Goal: Task Accomplishment & Management: Manage account settings

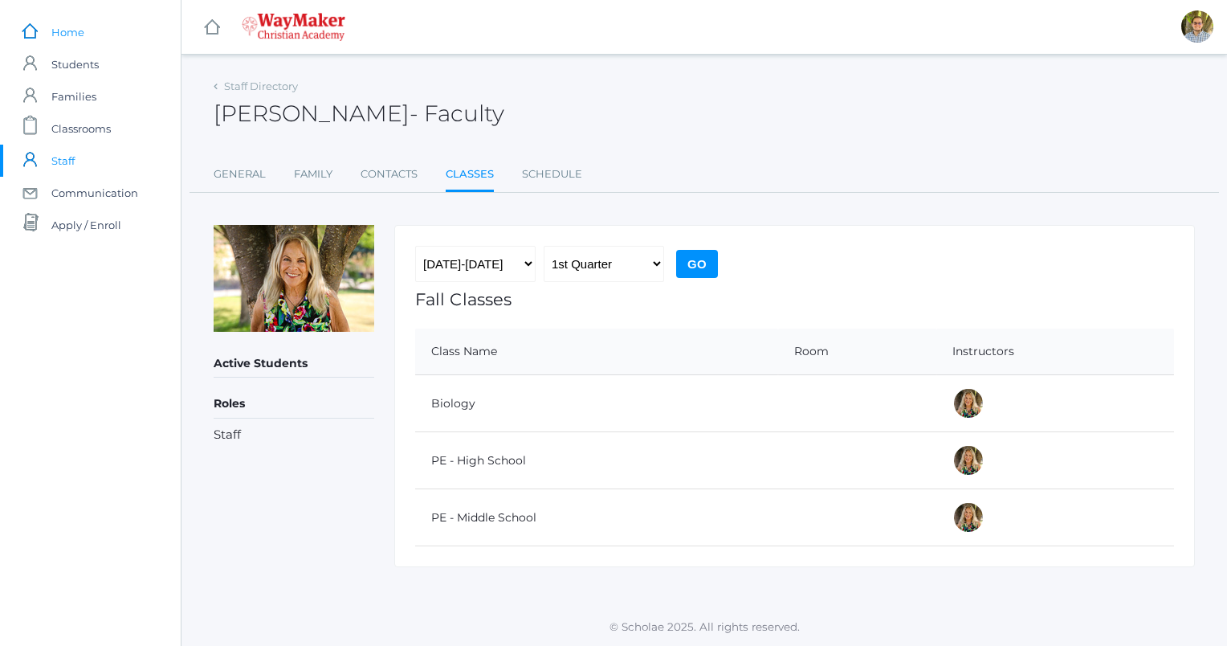
drag, startPoint x: 0, startPoint y: 0, endPoint x: 56, endPoint y: 35, distance: 66.0
click at [56, 35] on span "Home" at bounding box center [67, 32] width 33 height 32
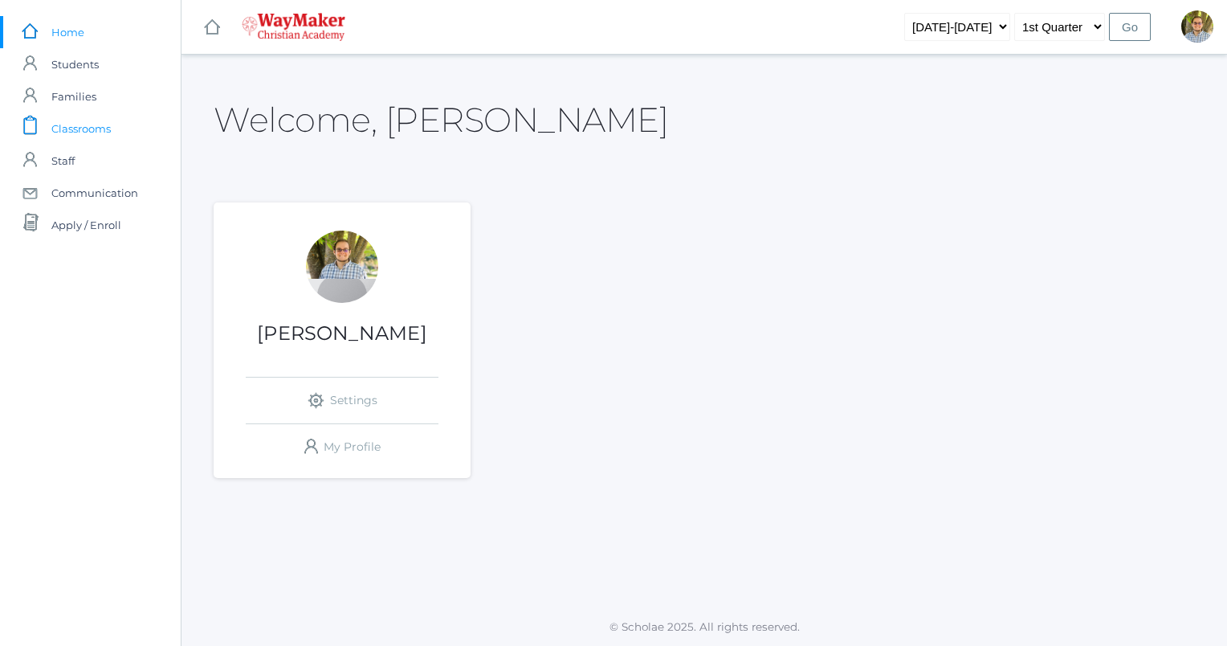
click at [114, 131] on link "icons/clipboard/plain Created with Sketch. Classrooms" at bounding box center [90, 128] width 181 height 32
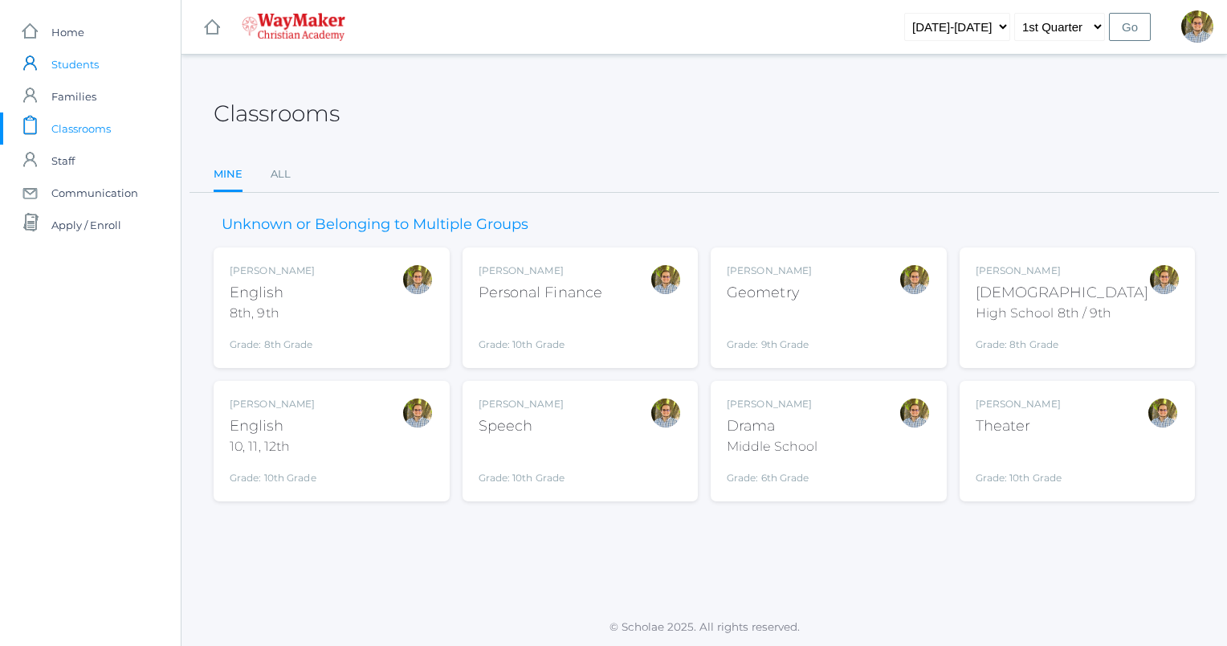
click at [90, 58] on span "Students" at bounding box center [74, 64] width 47 height 32
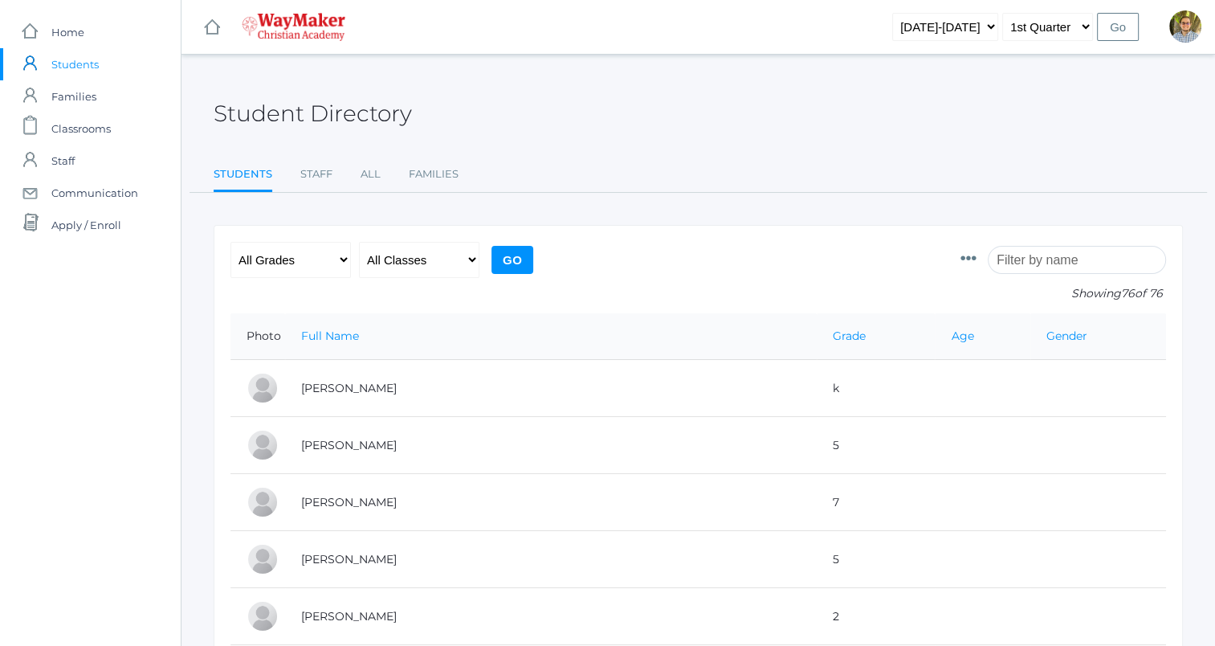
click at [1080, 259] on input "search" at bounding box center [1077, 260] width 178 height 28
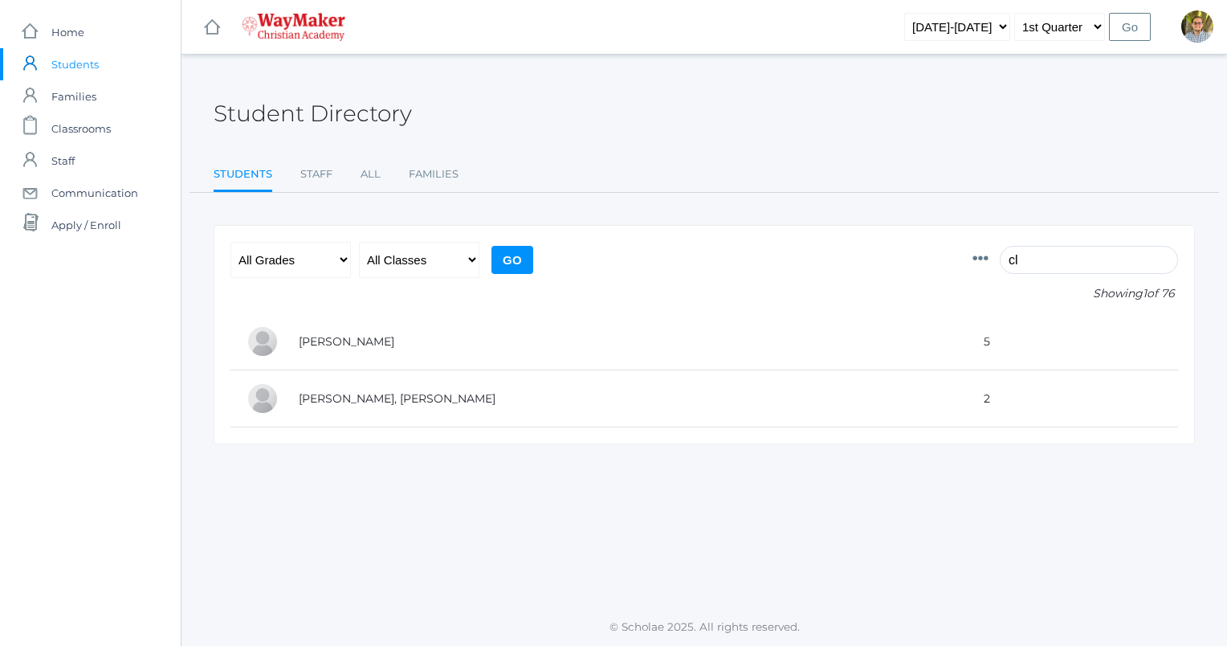
type input "c"
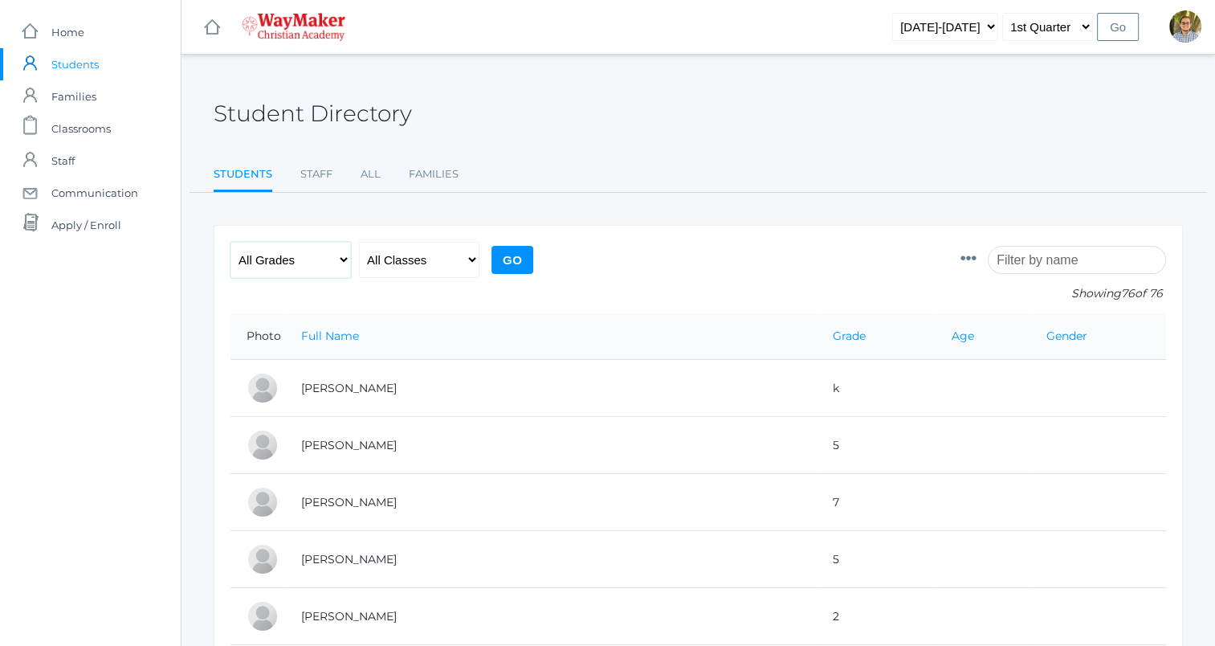
click at [295, 267] on select "All Grades Elementary - Pre-K - Kindergarten - 1st Grade - 2nd Grade - 3rd Grad…" at bounding box center [290, 260] width 120 height 36
click at [427, 267] on select "All Classes" at bounding box center [419, 260] width 120 height 36
click at [421, 263] on select "All Classes" at bounding box center [419, 260] width 120 height 36
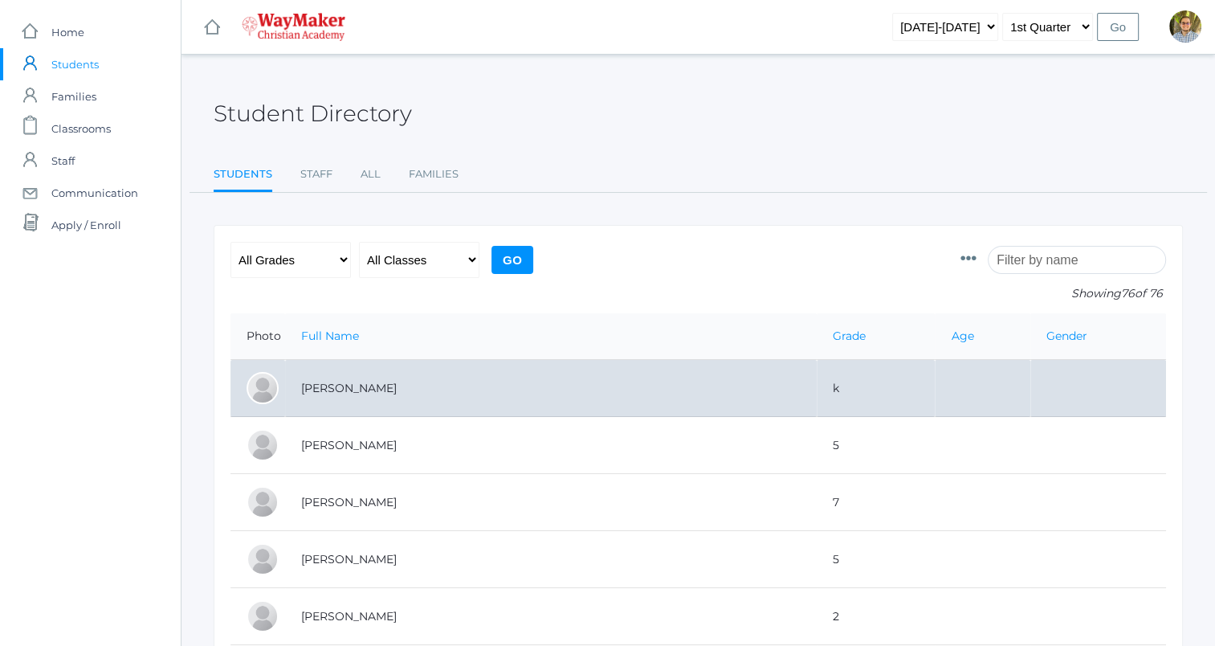
click at [438, 385] on td "Backstrom, Abigail" at bounding box center [551, 388] width 532 height 57
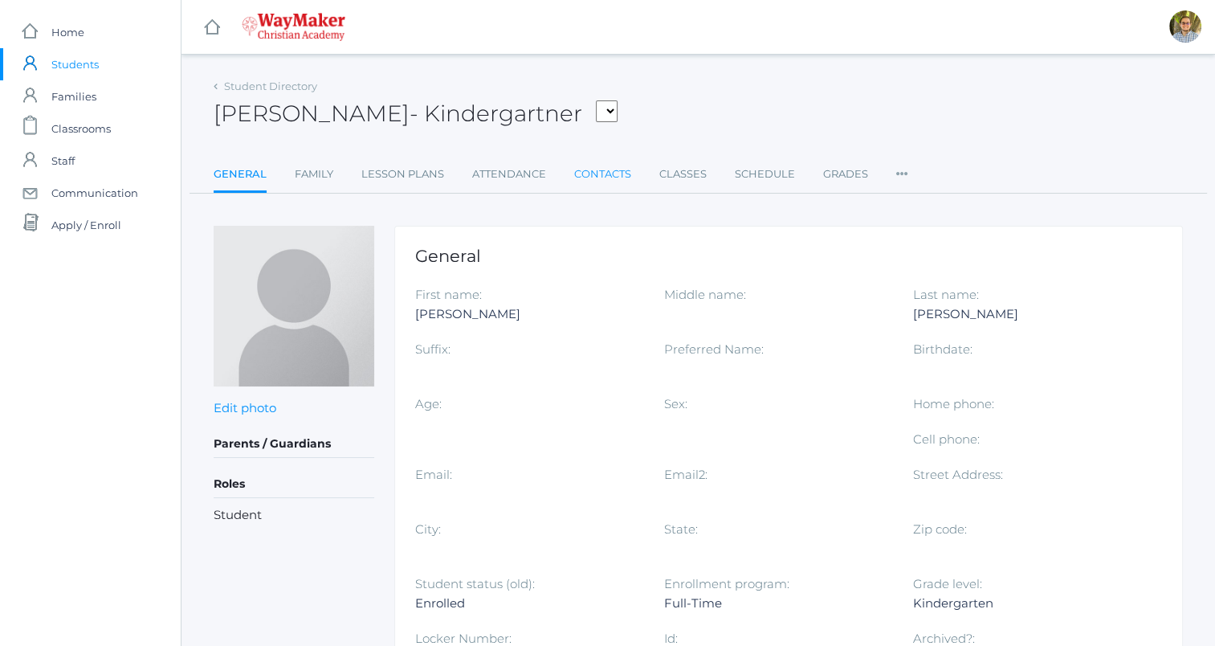
click at [613, 171] on link "Contacts" at bounding box center [602, 174] width 57 height 32
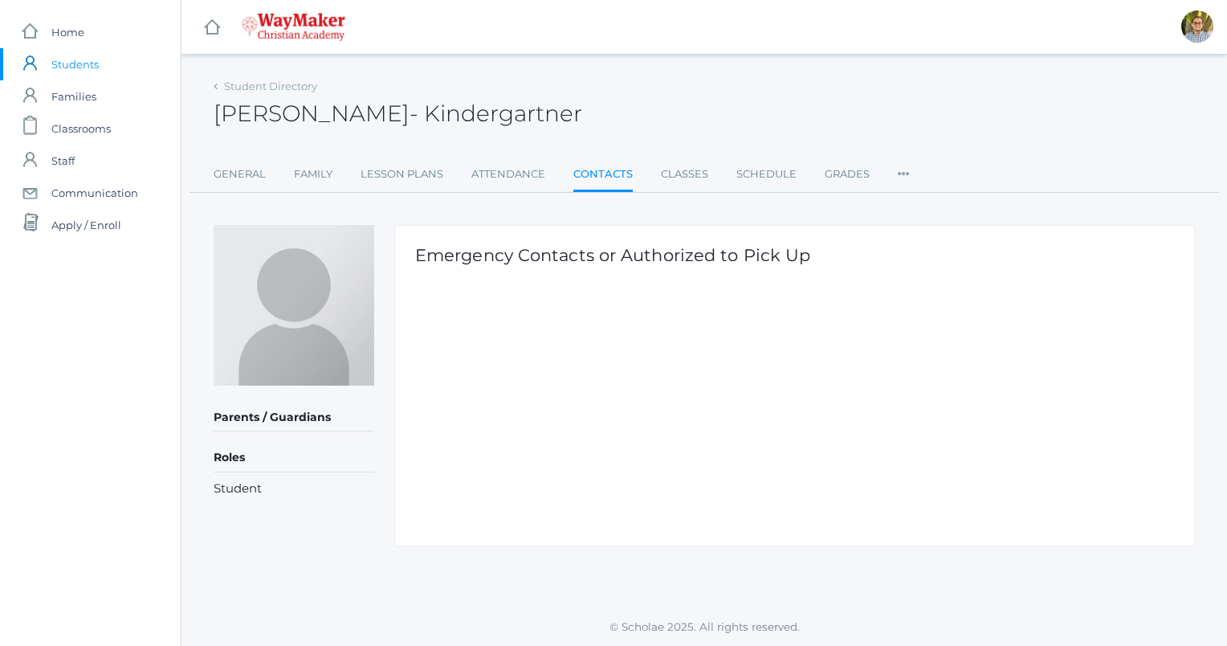
click at [726, 165] on ul "General Family Lesson Plans Attendance Contacts Classes Schedule Grades Prefere…" at bounding box center [704, 175] width 981 height 35
click at [703, 177] on link "Classes" at bounding box center [684, 174] width 47 height 32
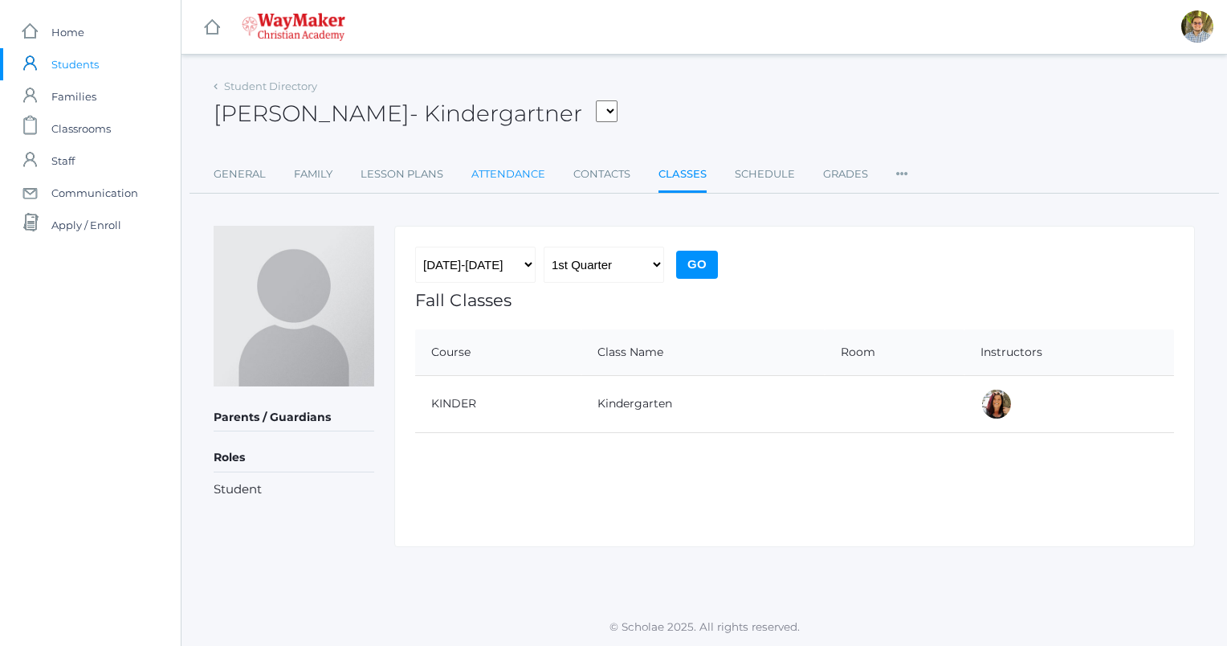
click at [511, 161] on link "Attendance" at bounding box center [508, 174] width 74 height 32
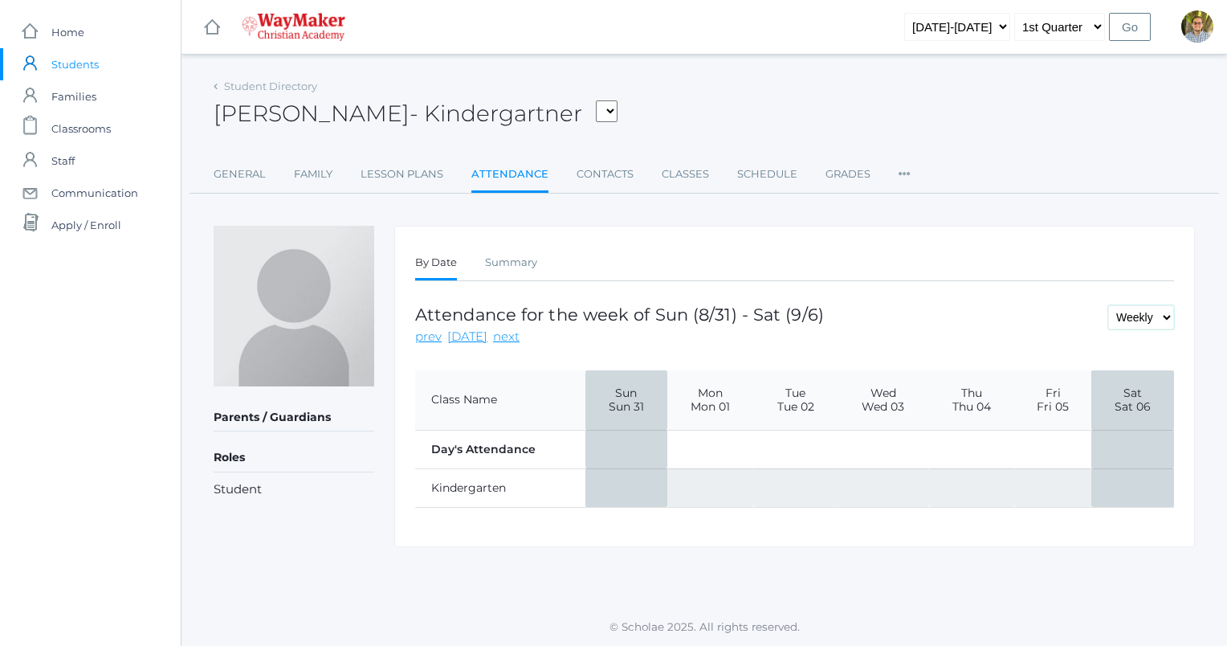
click at [1147, 318] on select "Daily Weekly Monthly" at bounding box center [1141, 317] width 66 height 24
select select "day"
click at [1108, 305] on select "Daily Weekly Monthly" at bounding box center [1141, 317] width 66 height 24
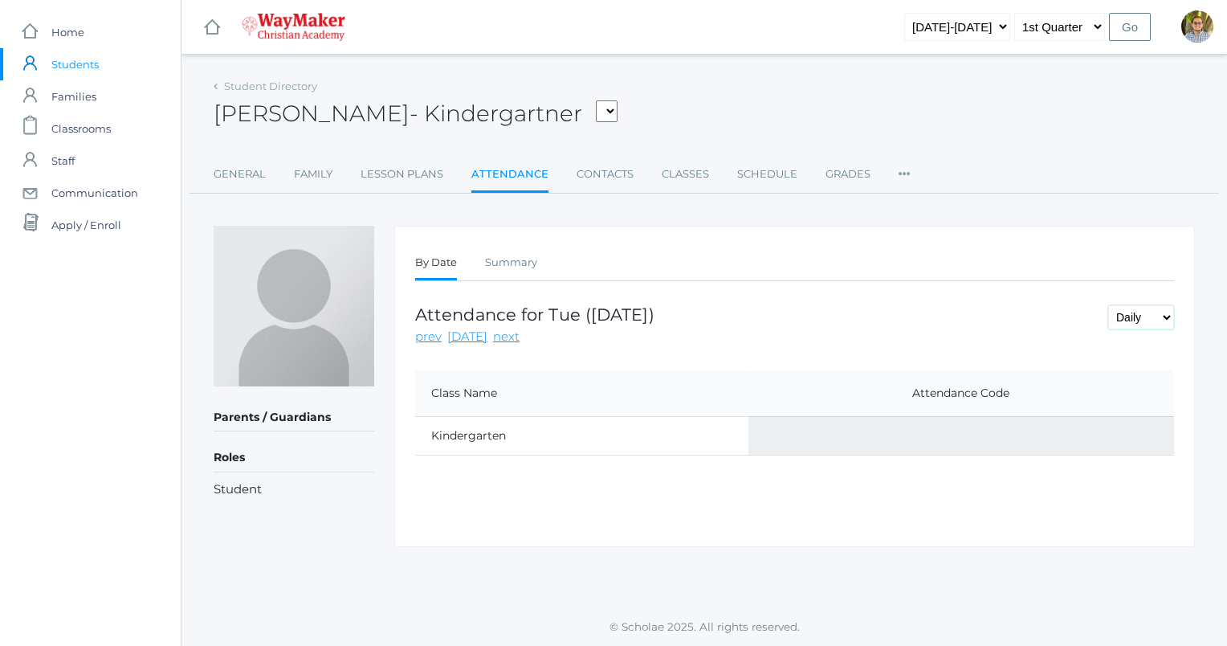
click at [1162, 319] on select "Daily Weekly Monthly" at bounding box center [1141, 317] width 66 height 24
select select "week"
click at [1108, 305] on select "Daily Weekly Monthly" at bounding box center [1141, 317] width 66 height 24
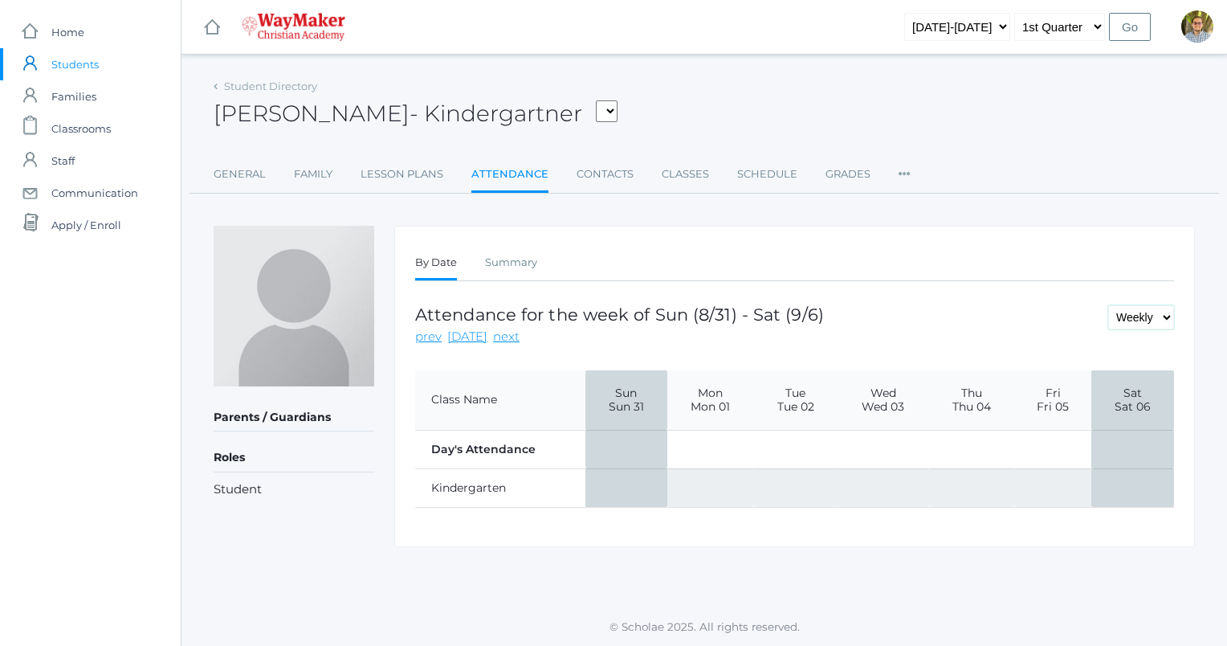
click at [1158, 320] on select "Daily Weekly Monthly" at bounding box center [1141, 317] width 66 height 24
click at [1047, 335] on div "Attendance for the week of Sun (8/31) - Sat (9/6) prev today next Daily Weekly …" at bounding box center [794, 325] width 759 height 41
click at [1156, 305] on select "Daily Weekly Monthly" at bounding box center [1141, 317] width 66 height 24
click at [1057, 346] on div "By Date Summary By Date Summary Attendance for the week of Sun (8/31) - Sat (9/…" at bounding box center [794, 386] width 801 height 321
click at [903, 175] on icon at bounding box center [905, 169] width 12 height 22
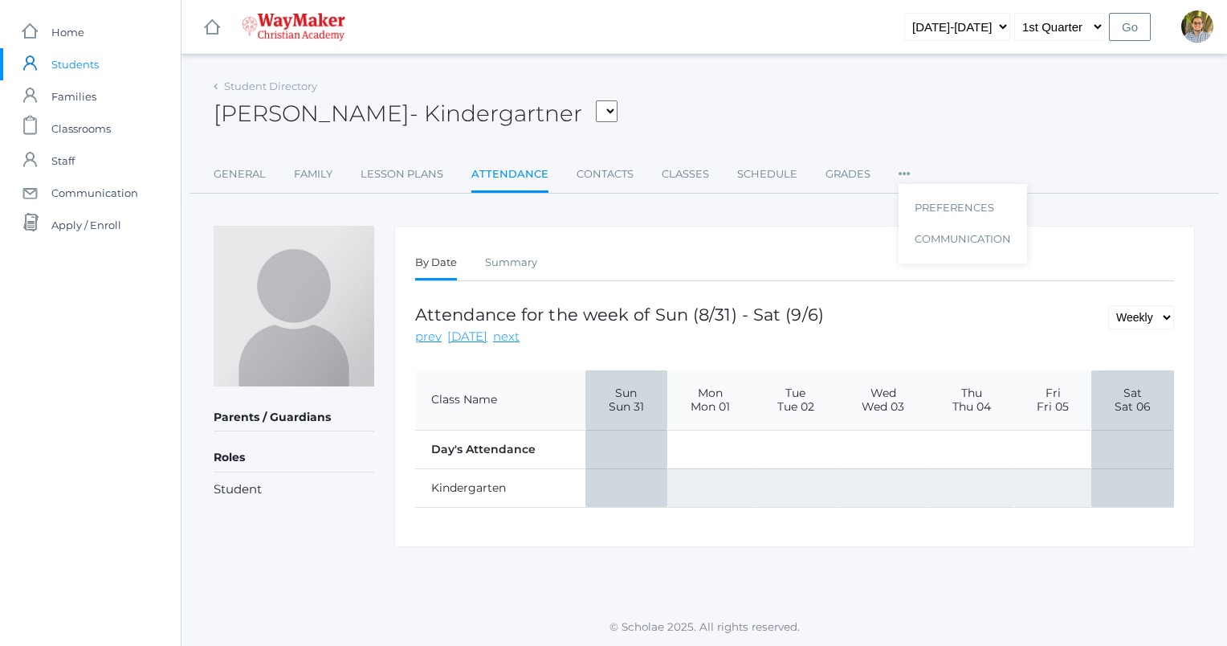
click at [903, 175] on icon at bounding box center [905, 169] width 12 height 22
click at [369, 179] on link "Lesson Plans" at bounding box center [402, 174] width 83 height 32
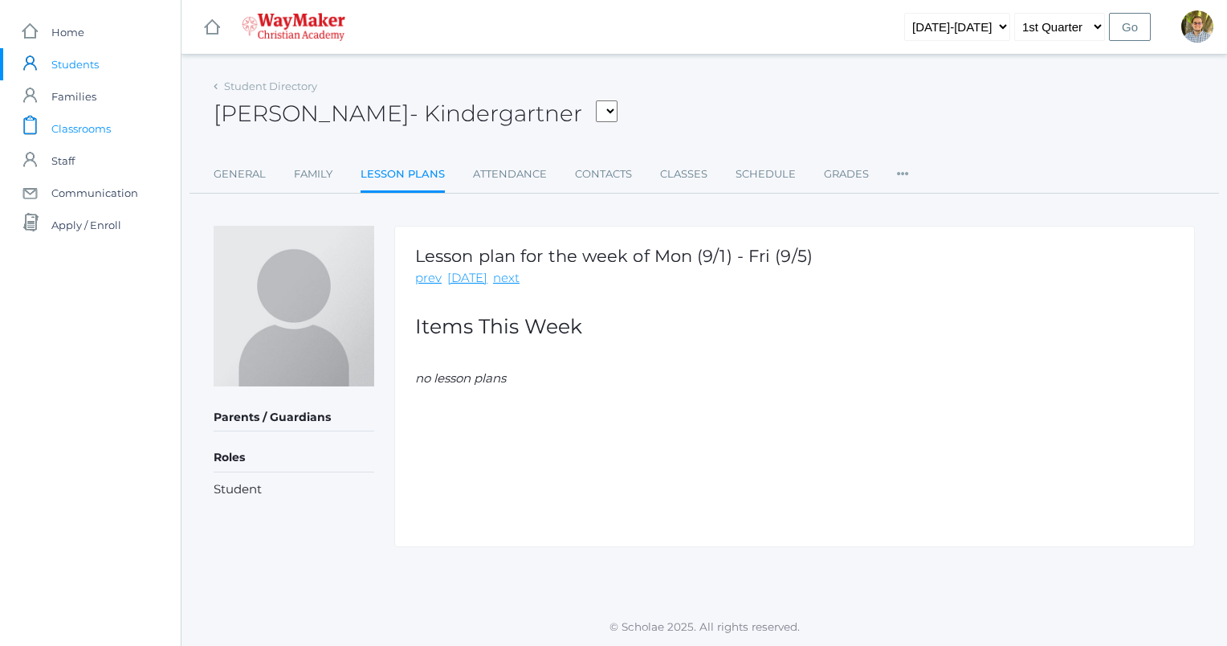
click at [93, 125] on span "Classrooms" at bounding box center [80, 128] width 59 height 32
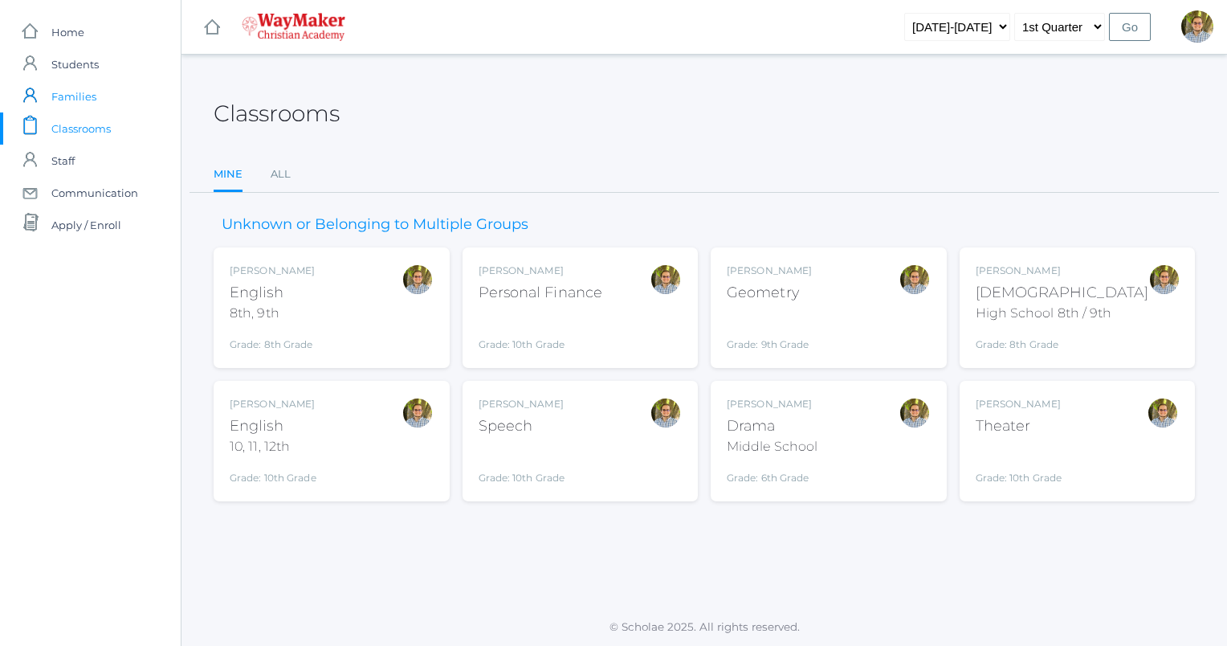
click at [90, 104] on span "Families" at bounding box center [73, 96] width 45 height 32
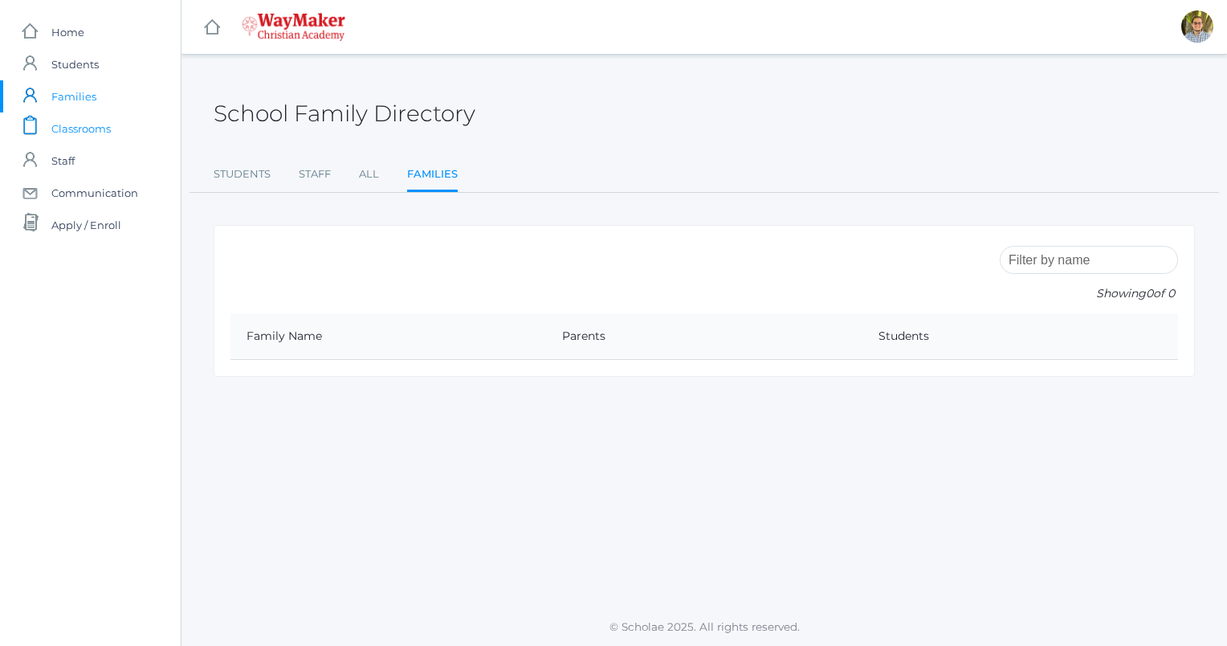
click at [94, 130] on span "Classrooms" at bounding box center [80, 128] width 59 height 32
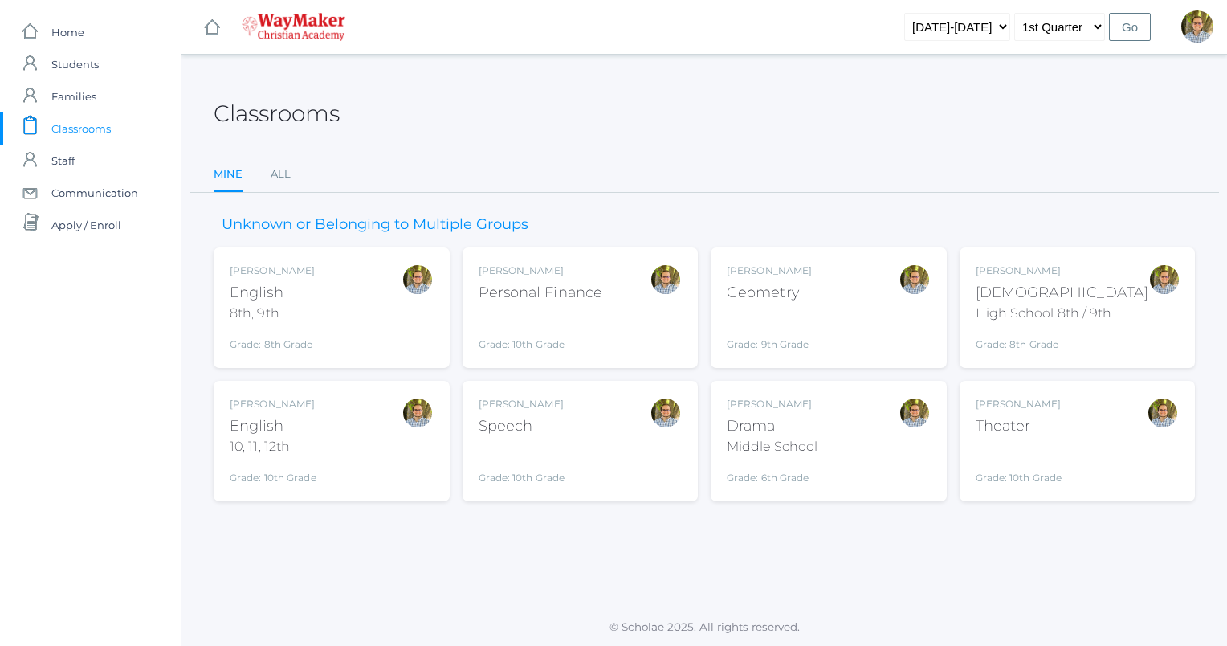
click at [336, 293] on div "[PERSON_NAME] [DEMOGRAPHIC_DATA] 8th, 9th Grade: 8th Grade 08ENGLISH" at bounding box center [332, 307] width 204 height 88
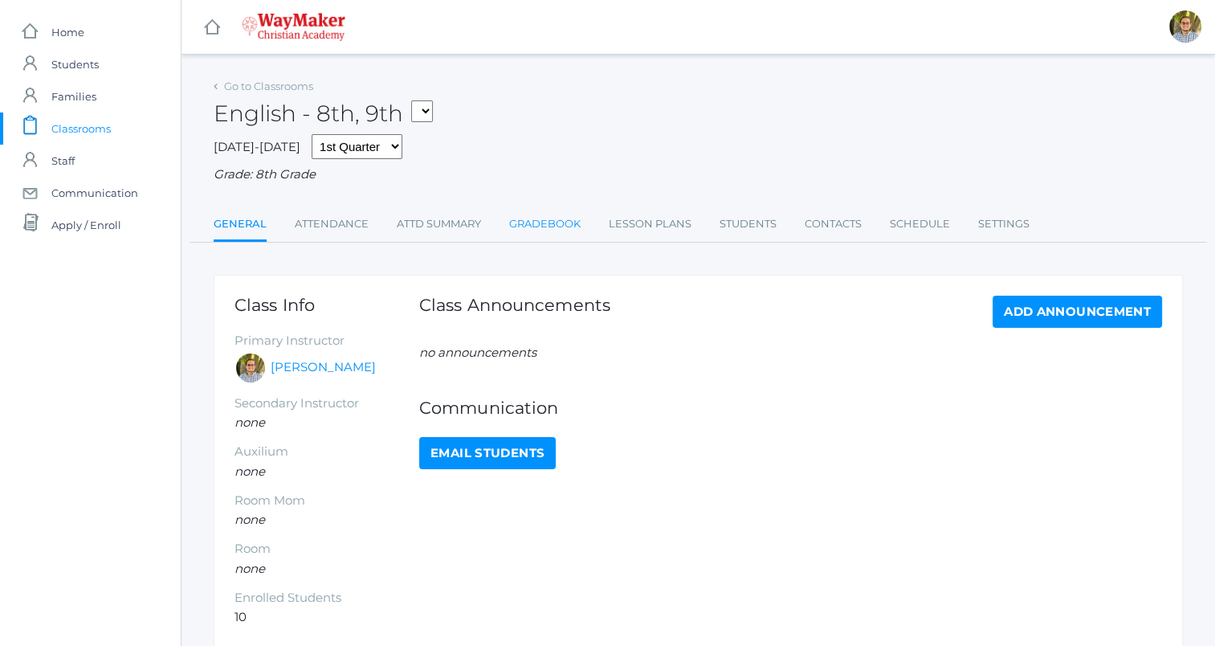
click at [540, 217] on link "Gradebook" at bounding box center [544, 224] width 71 height 32
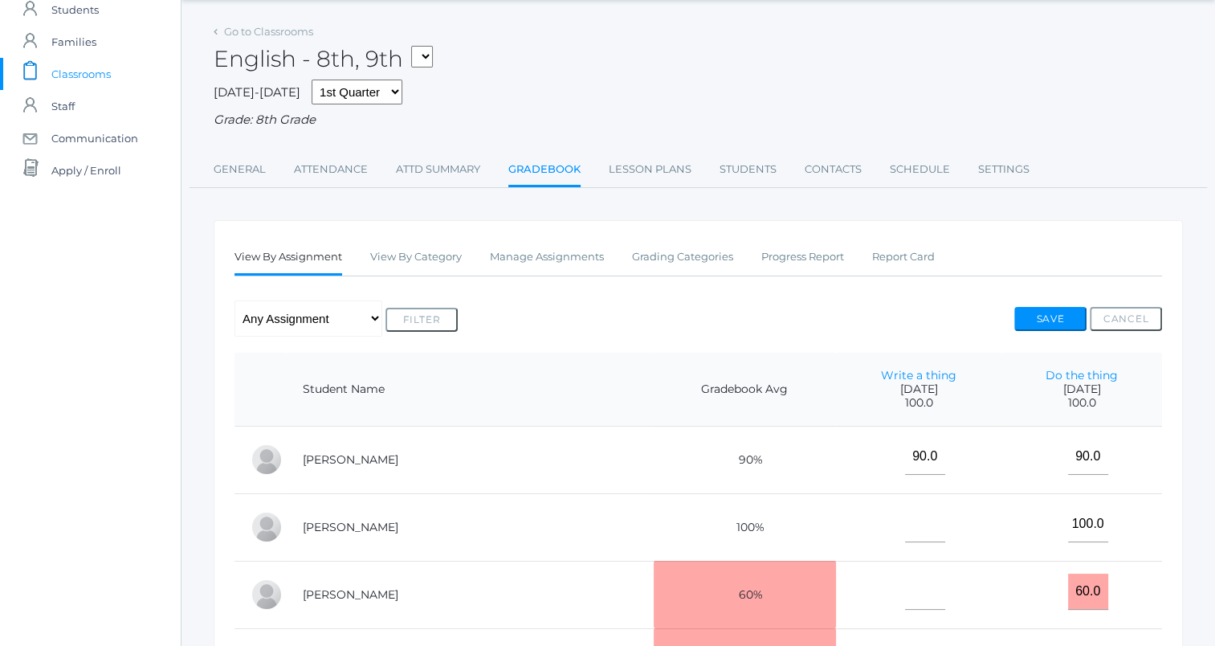
scroll to position [74, 0]
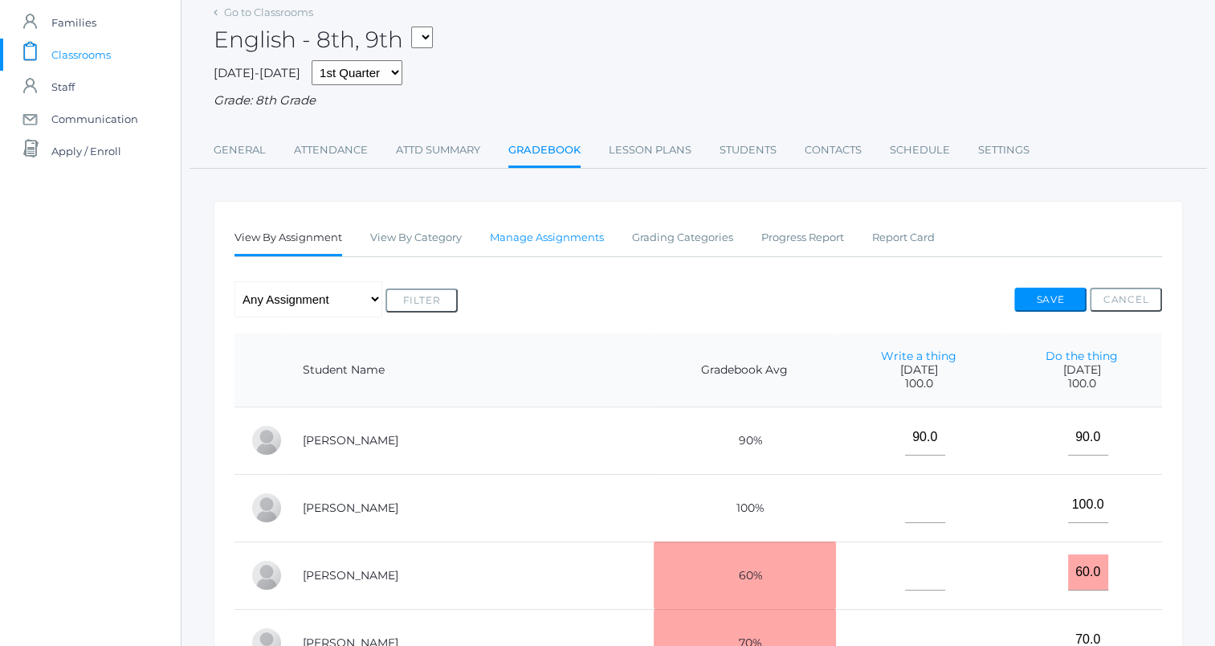
click at [571, 247] on link "Manage Assignments" at bounding box center [547, 238] width 114 height 32
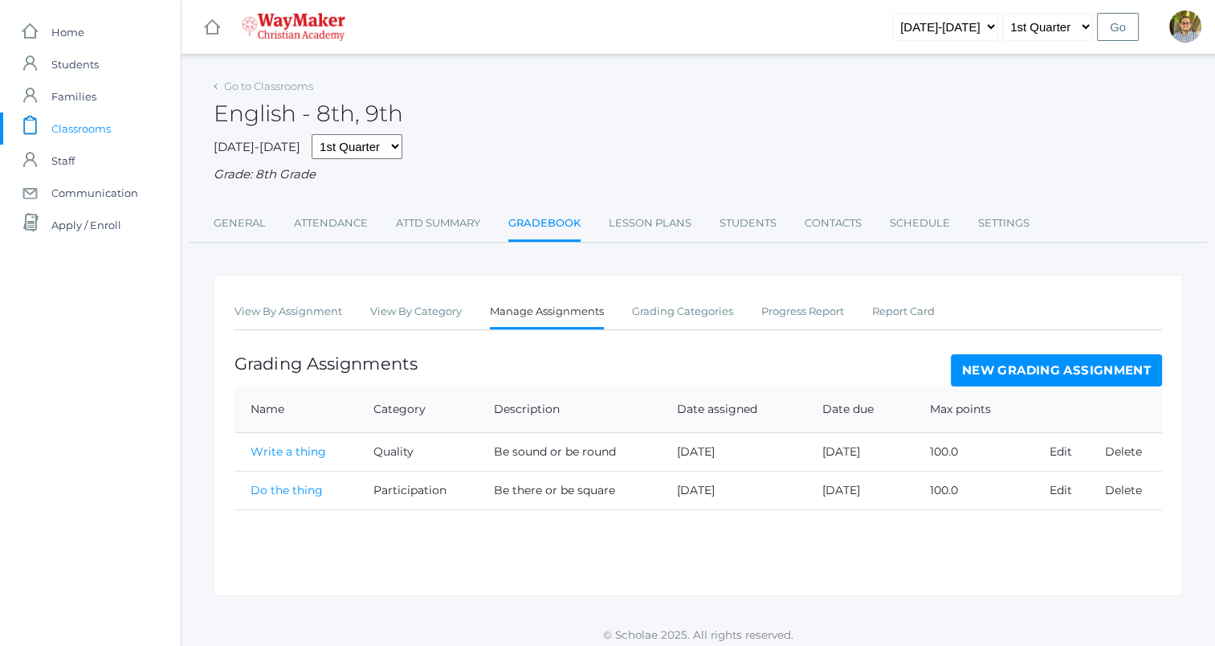
scroll to position [9, 0]
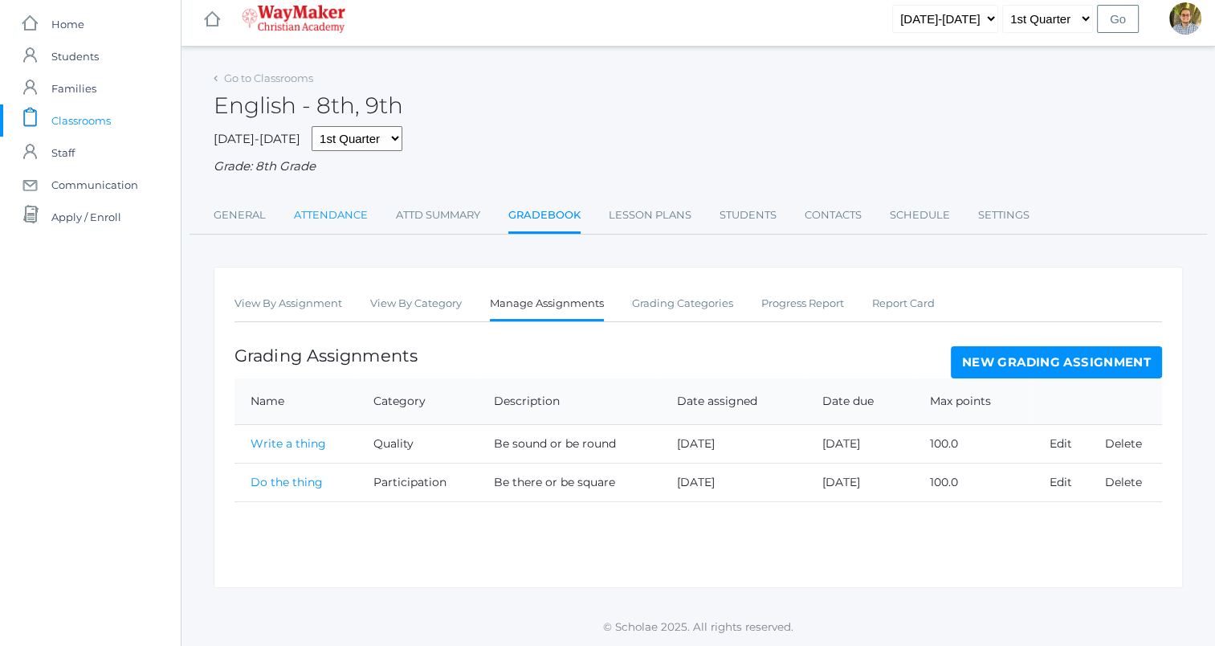
click at [350, 217] on link "Attendance" at bounding box center [331, 215] width 74 height 32
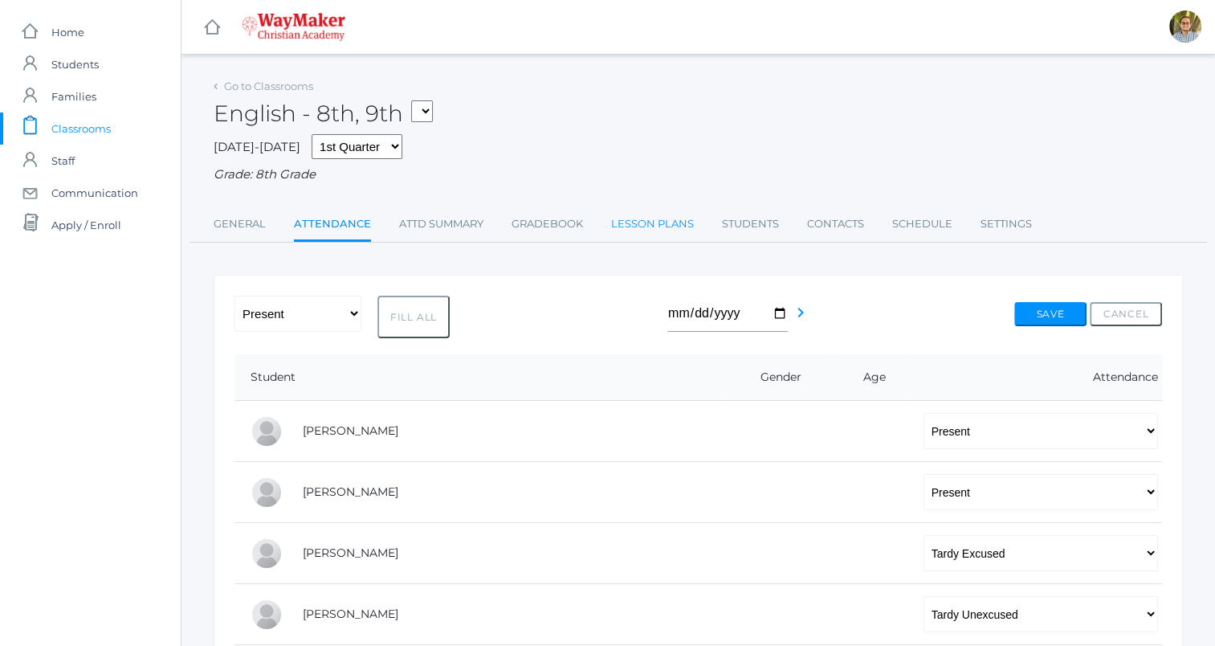
click at [634, 230] on link "Lesson Plans" at bounding box center [652, 224] width 83 height 32
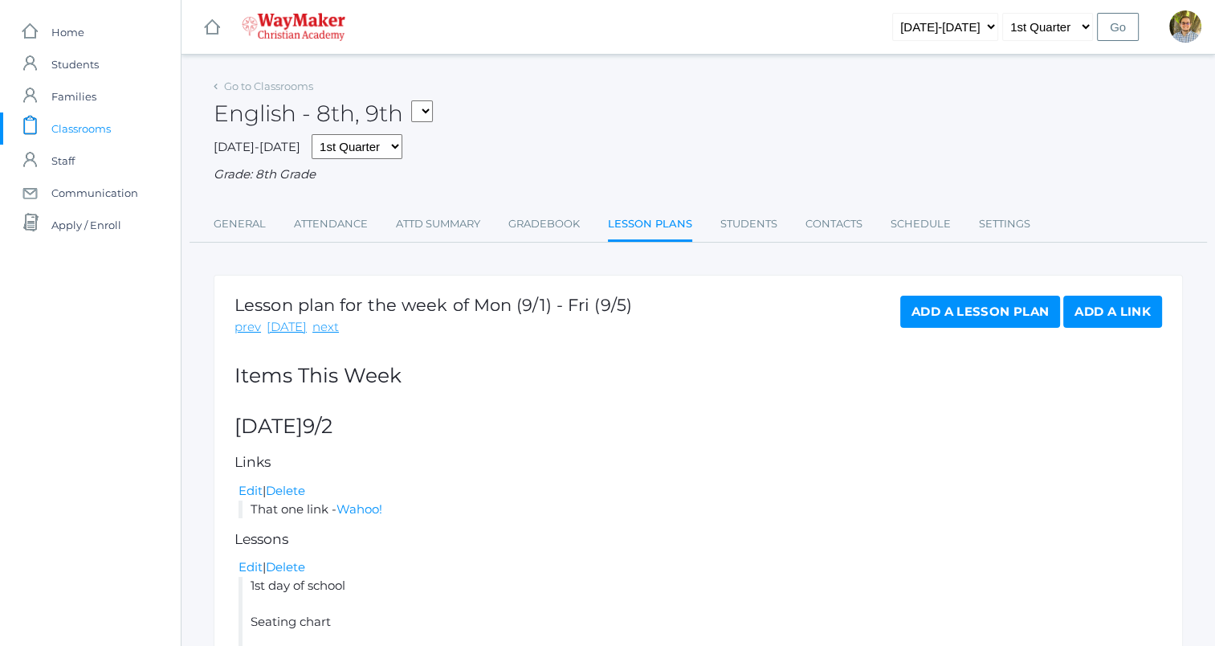
click at [1017, 315] on link "Add a Lesson Plan" at bounding box center [980, 311] width 160 height 32
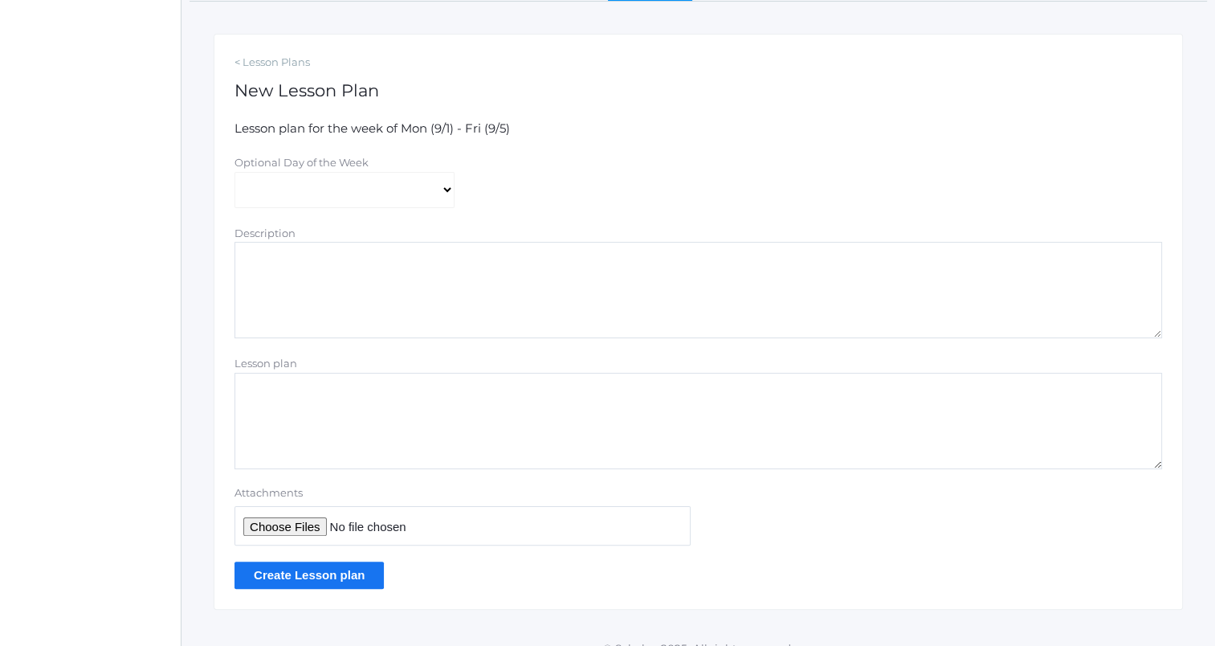
scroll to position [250, 0]
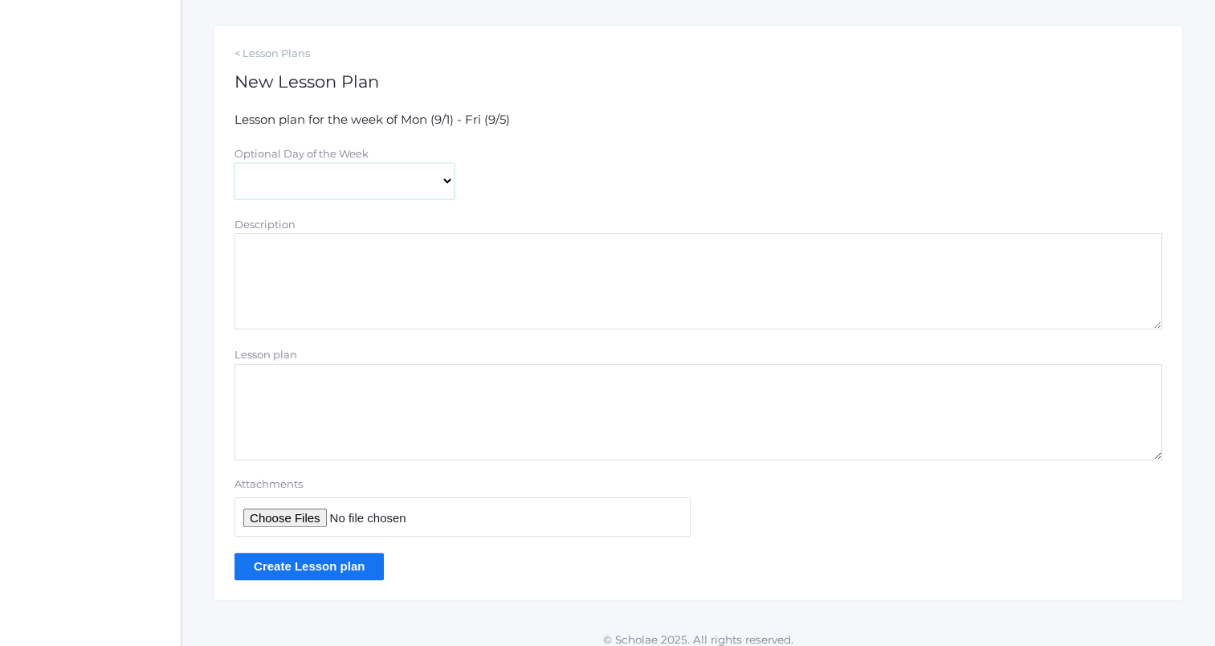
click at [372, 186] on select "Monday Tuesday Wednesday Thursday Friday" at bounding box center [344, 181] width 220 height 36
click at [566, 154] on div "Optional Day of the Week Monday Tuesday Wednesday Thursday Friday" at bounding box center [698, 172] width 944 height 55
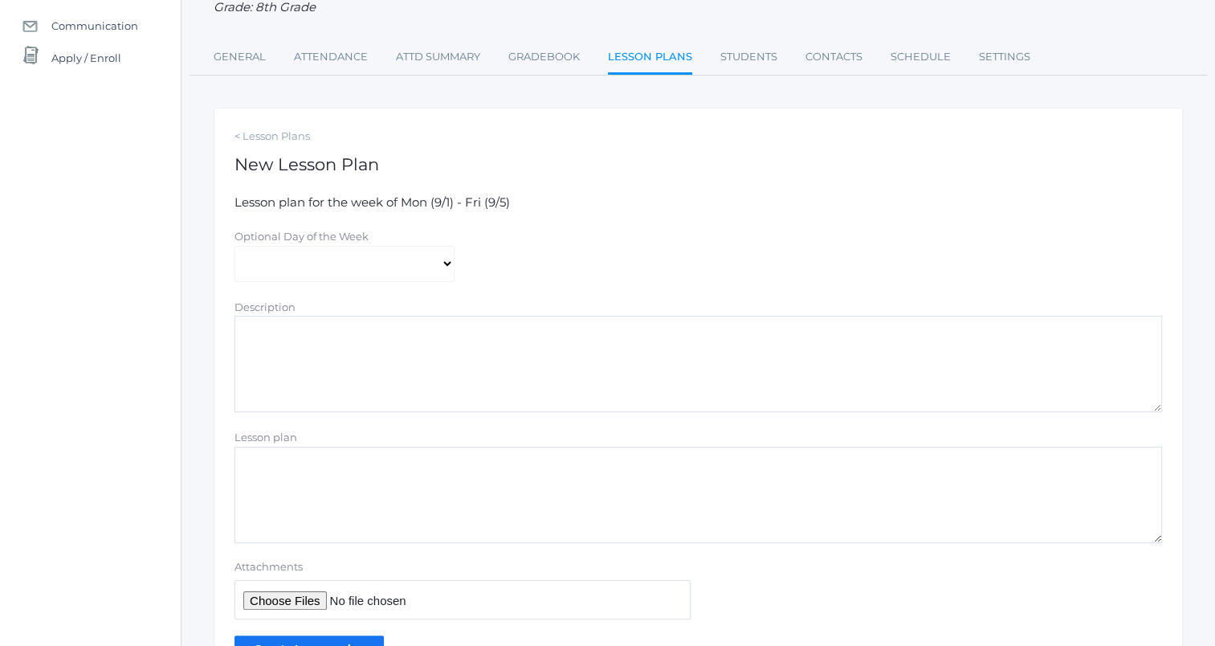
scroll to position [165, 0]
click at [446, 269] on select "Monday Tuesday Wednesday Thursday Friday" at bounding box center [344, 266] width 220 height 36
click at [506, 237] on div "Optional Day of the Week Monday Tuesday Wednesday Thursday Friday" at bounding box center [698, 257] width 944 height 55
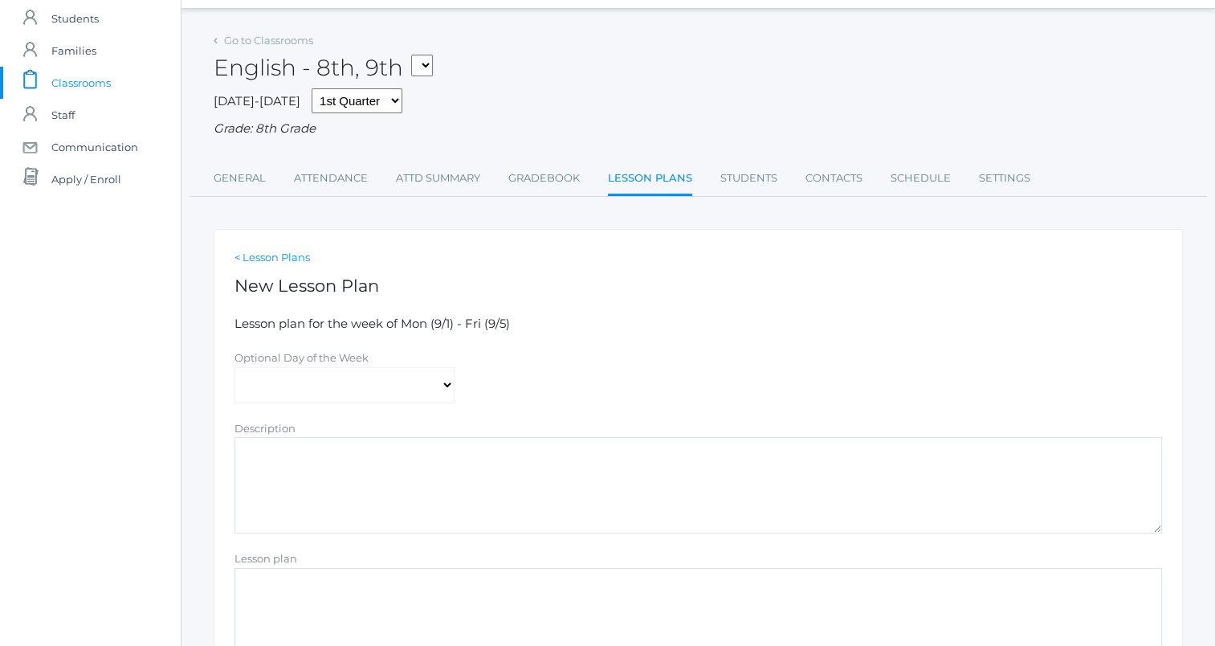
scroll to position [40, 0]
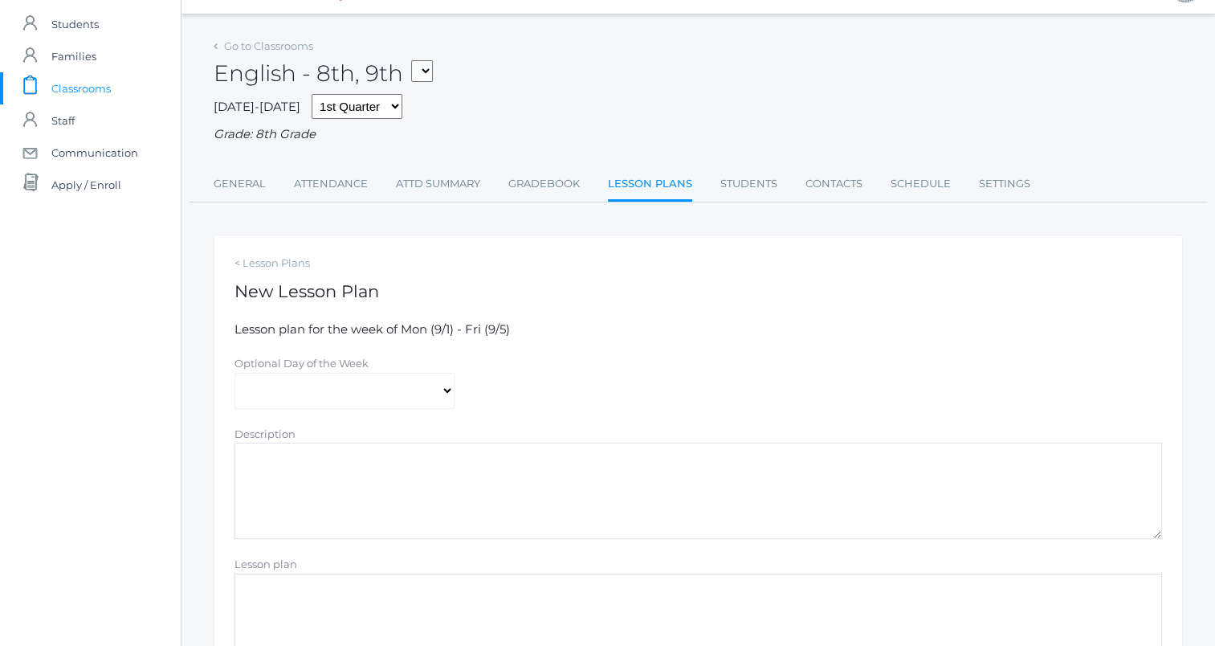
click at [85, 80] on span "Classrooms" at bounding box center [80, 88] width 59 height 32
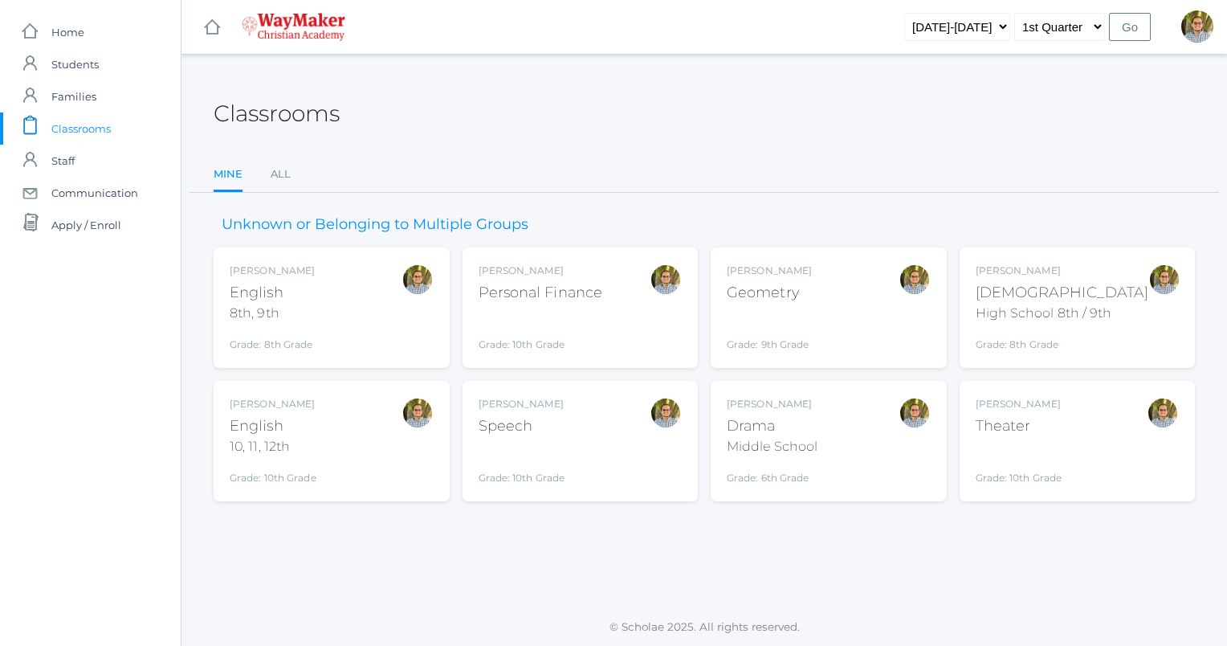
click at [305, 318] on div "8th, 9th" at bounding box center [272, 313] width 85 height 19
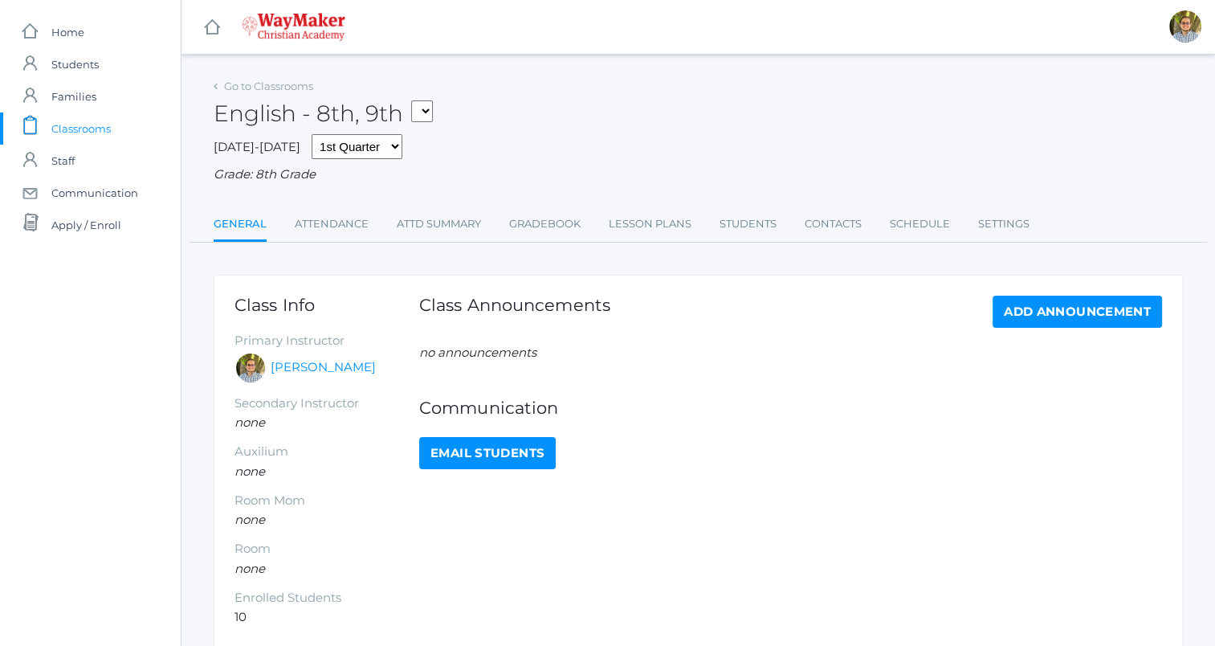
scroll to position [75, 0]
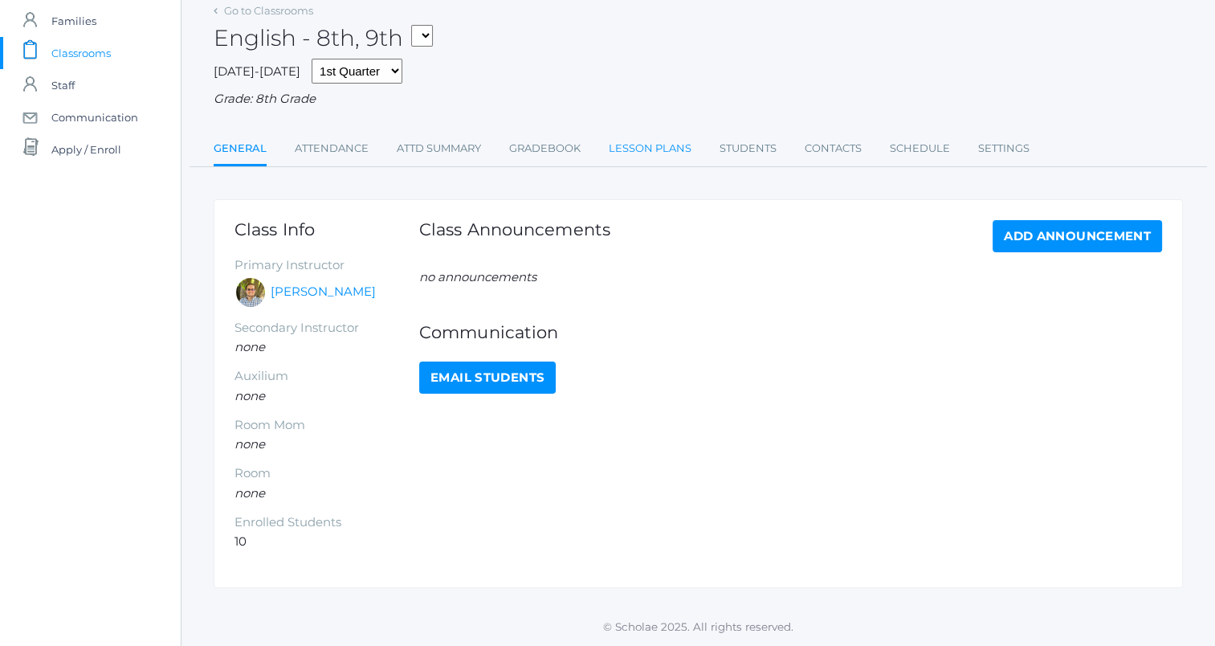
click at [654, 148] on link "Lesson Plans" at bounding box center [650, 148] width 83 height 32
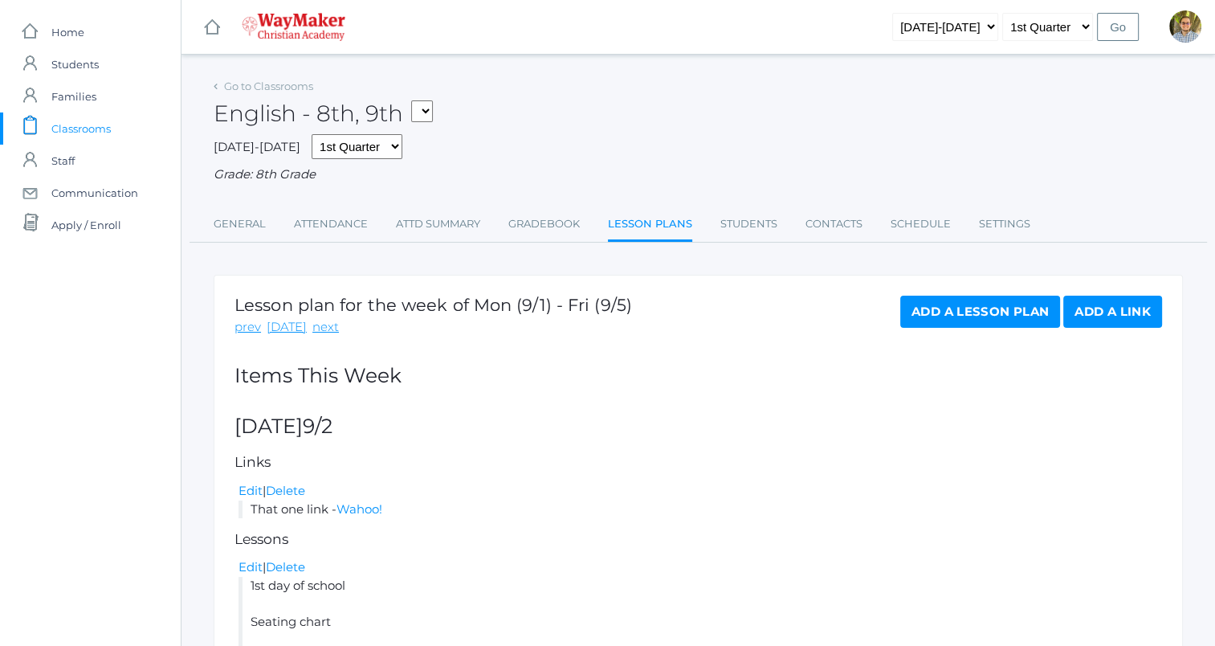
click at [69, 126] on span "Classrooms" at bounding box center [80, 128] width 59 height 32
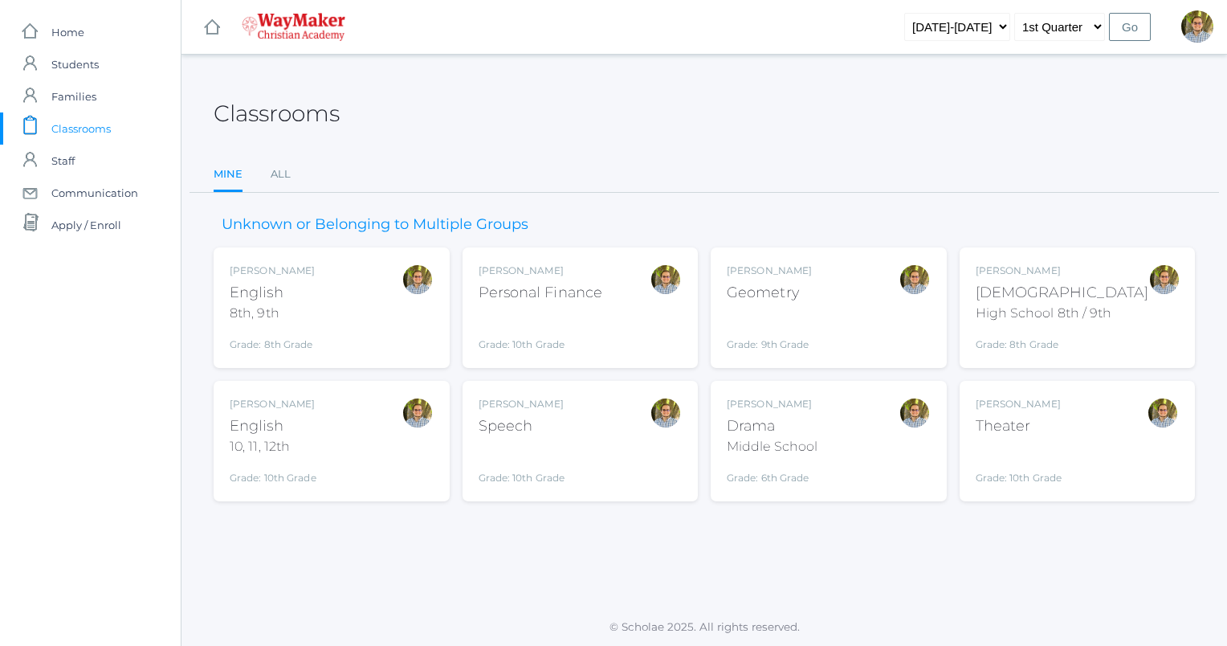
click at [289, 193] on div "Unknown or Belonging to Multiple Groups Kylen Braileanu English 8th, 9th Grade:…" at bounding box center [704, 347] width 981 height 308
click at [282, 186] on link "All" at bounding box center [281, 174] width 20 height 32
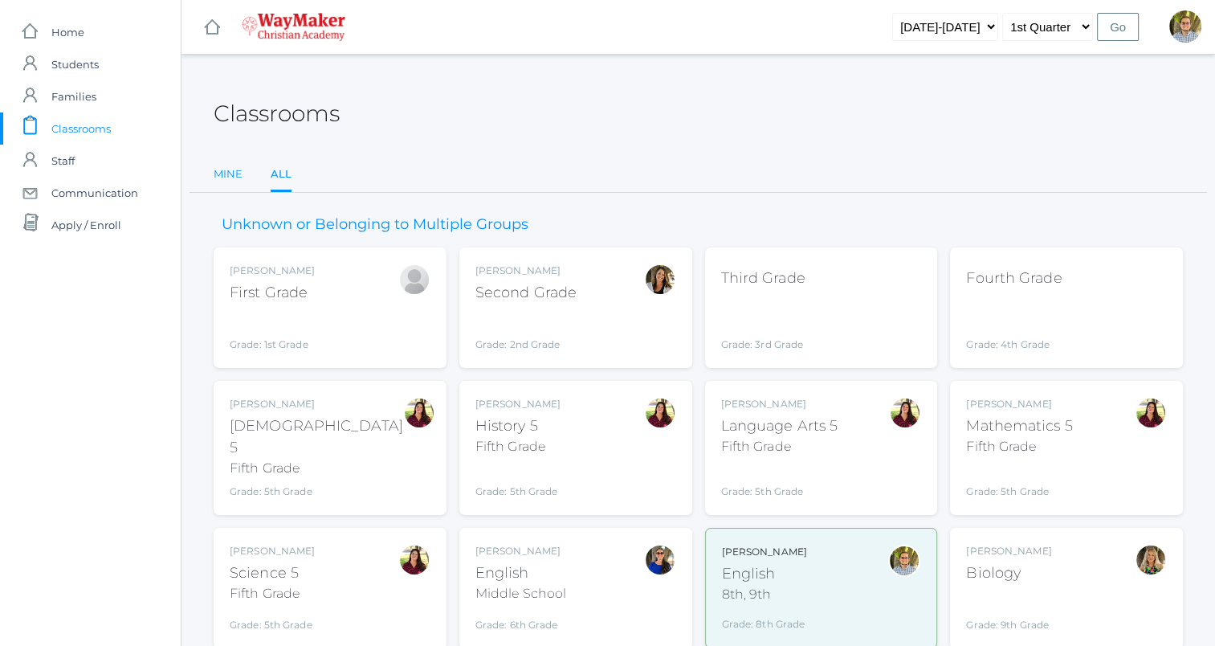
click at [226, 174] on link "Mine" at bounding box center [228, 174] width 29 height 32
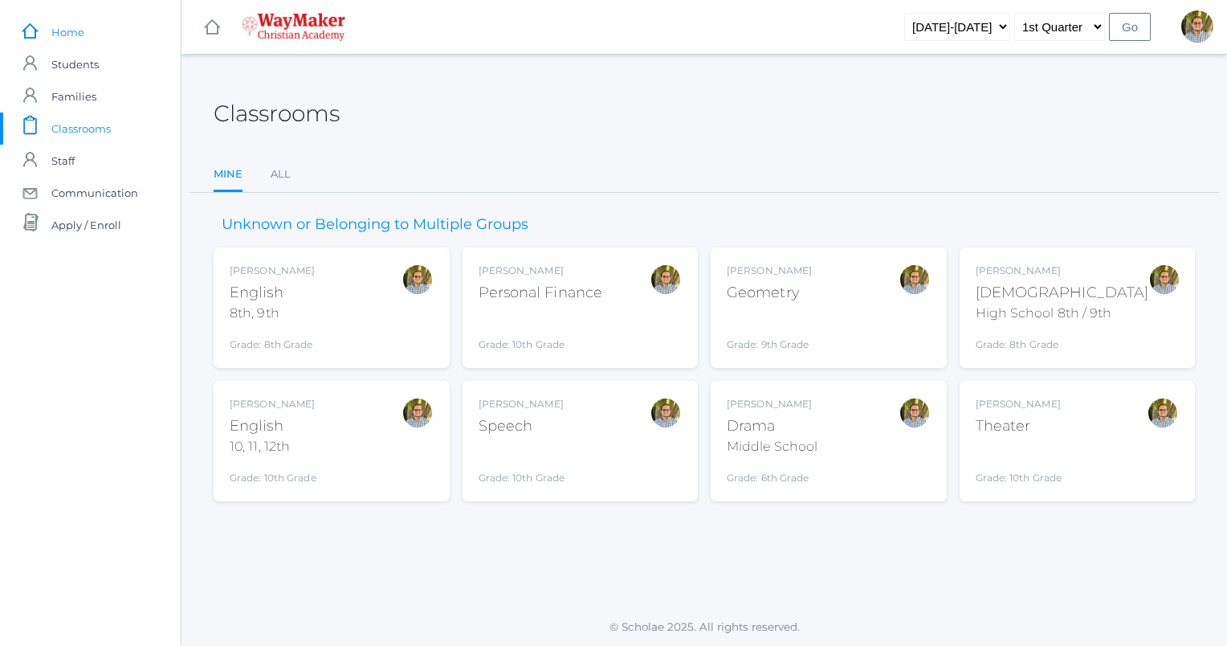
click at [79, 28] on span "Home" at bounding box center [67, 32] width 33 height 32
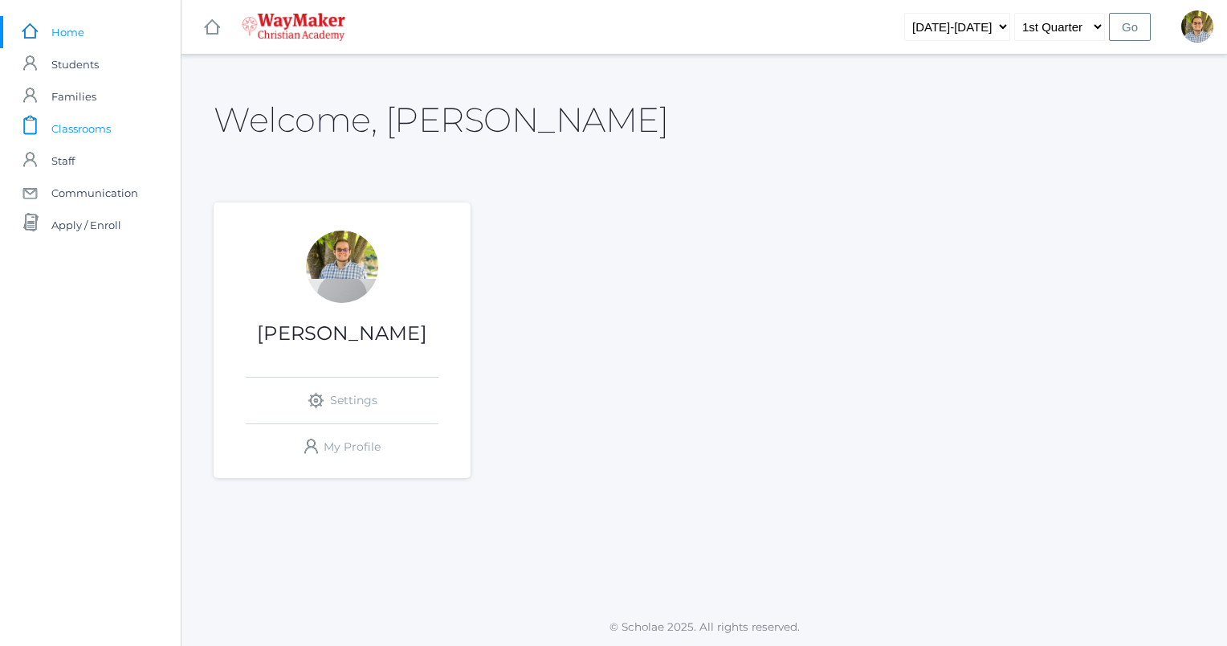
click at [90, 135] on span "Classrooms" at bounding box center [80, 128] width 59 height 32
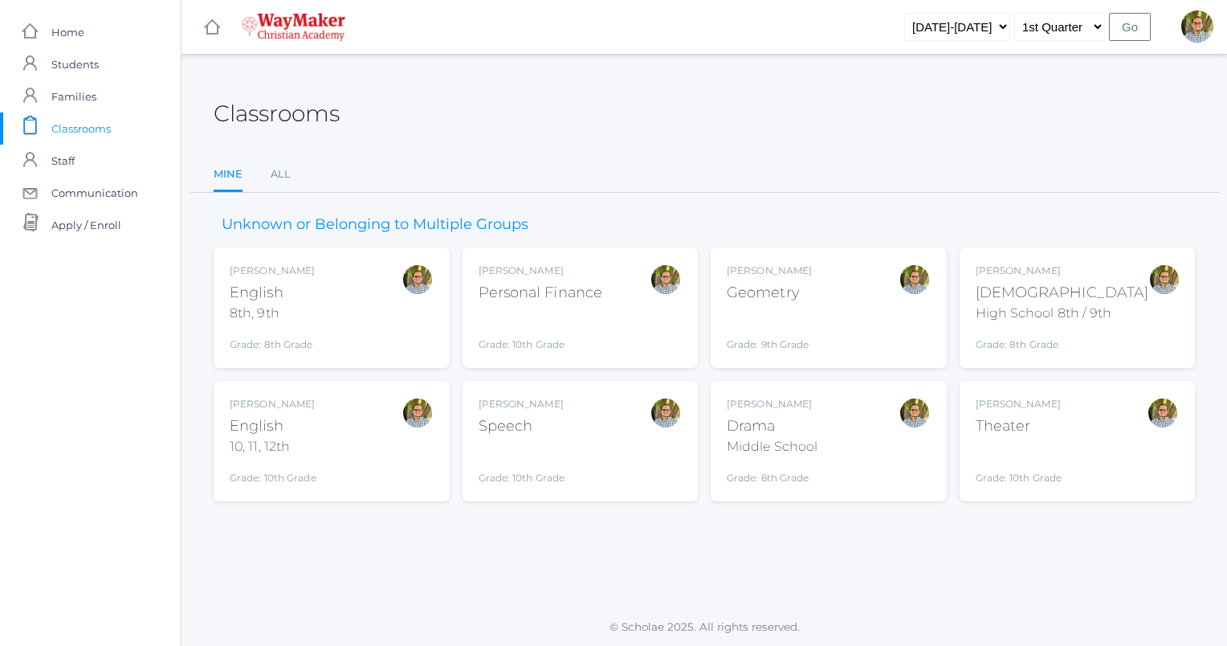
click at [341, 300] on div "Kylen Braileanu English 8th, 9th Grade: 8th Grade 08ENGLISH" at bounding box center [332, 307] width 204 height 88
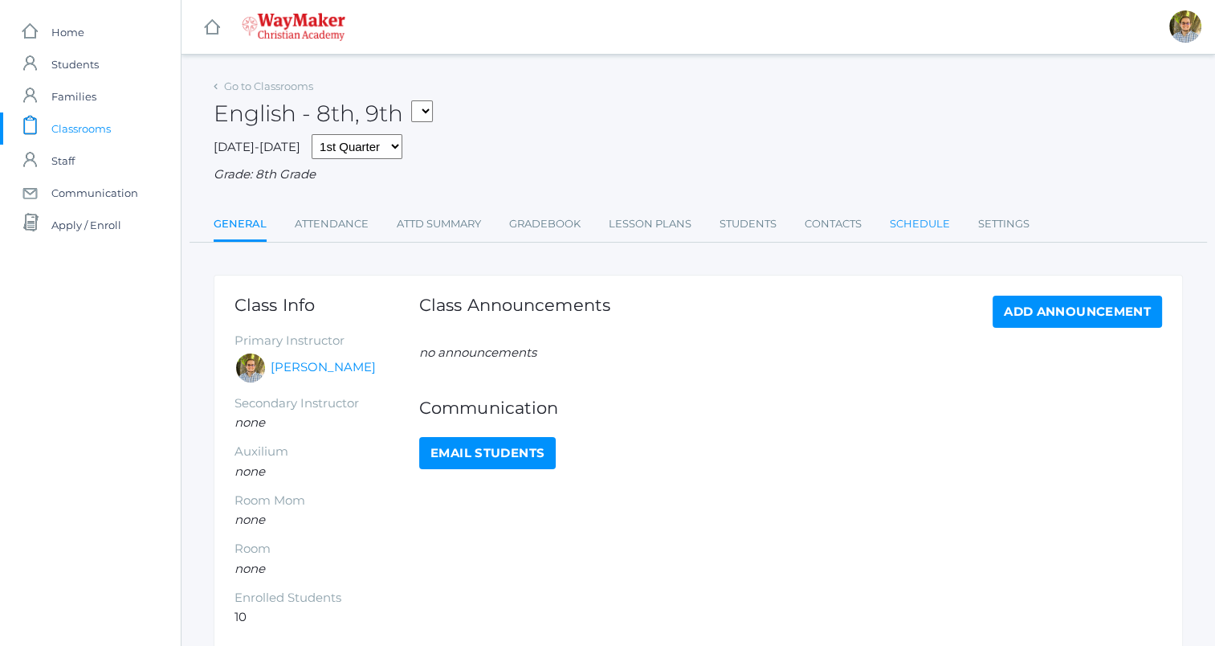
click at [917, 219] on link "Schedule" at bounding box center [920, 224] width 60 height 32
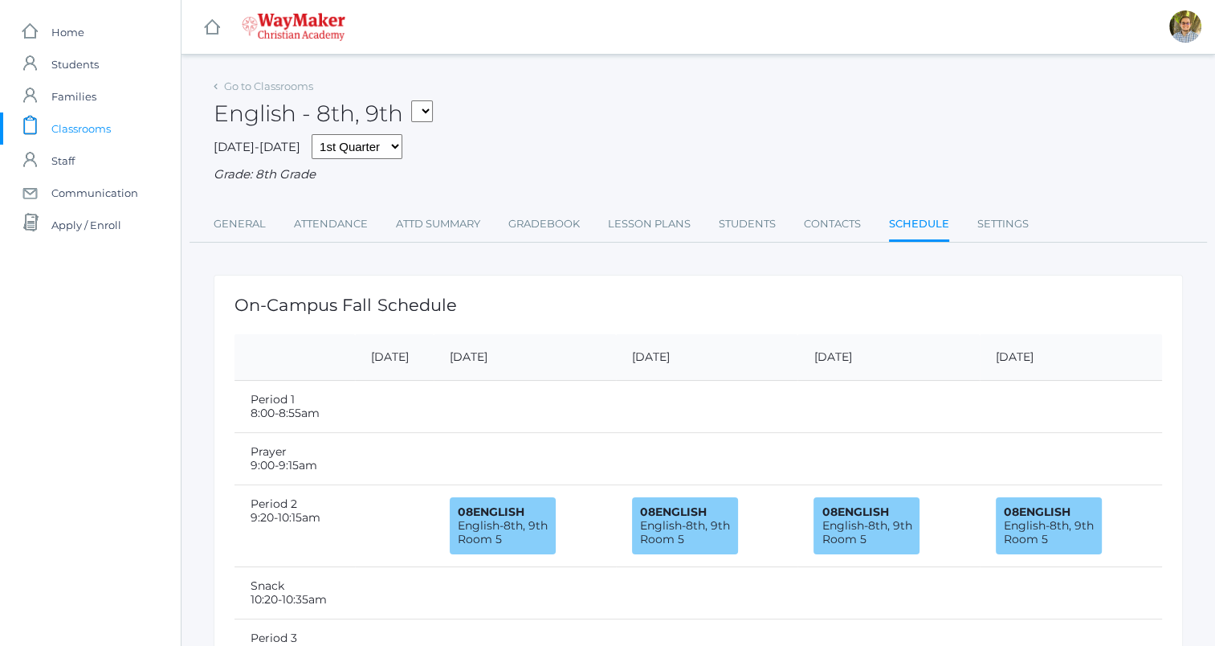
click at [82, 141] on span "Classrooms" at bounding box center [80, 128] width 59 height 32
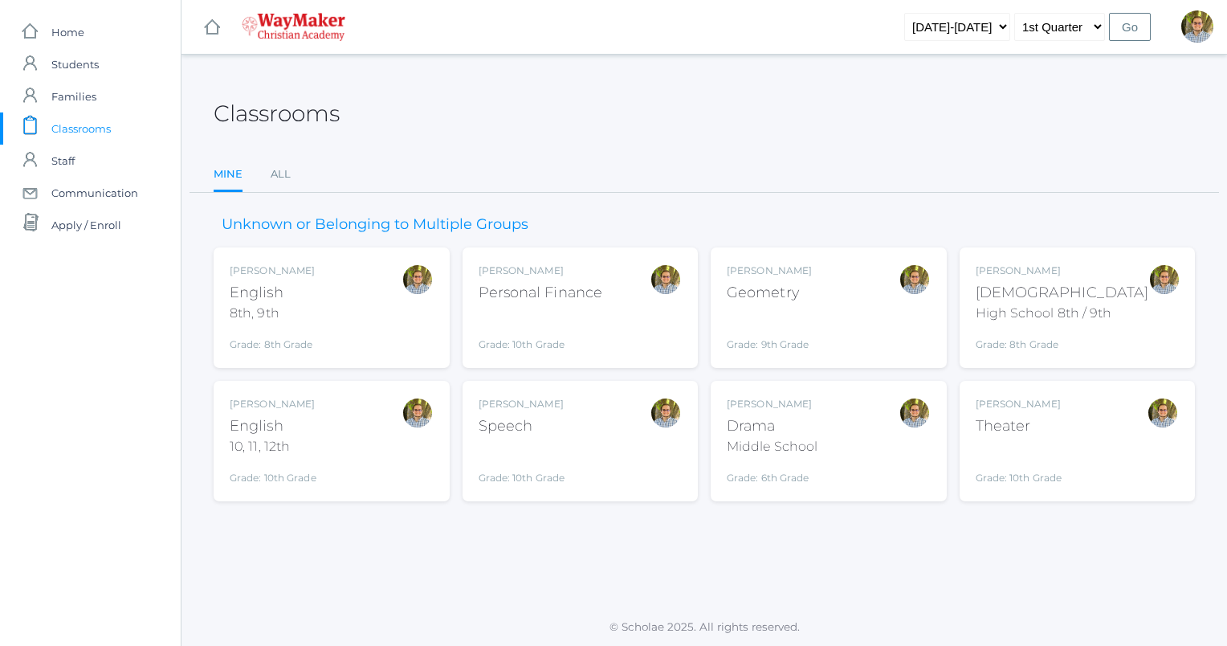
click at [662, 310] on div at bounding box center [666, 307] width 32 height 88
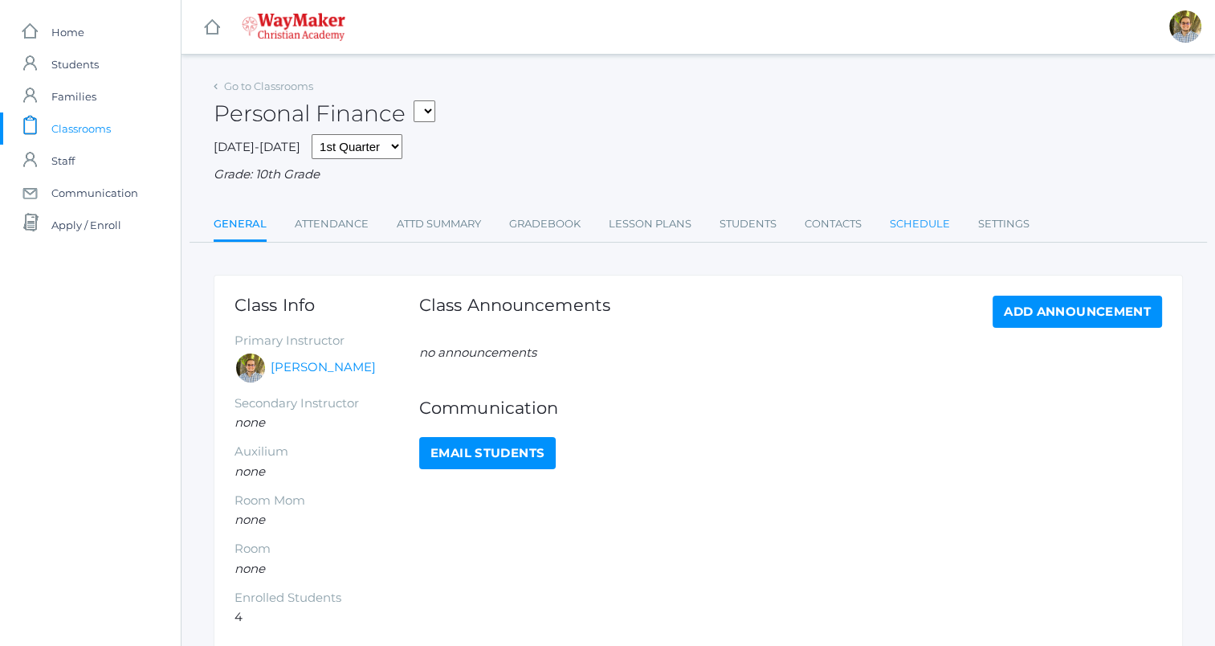
click at [927, 225] on link "Schedule" at bounding box center [920, 224] width 60 height 32
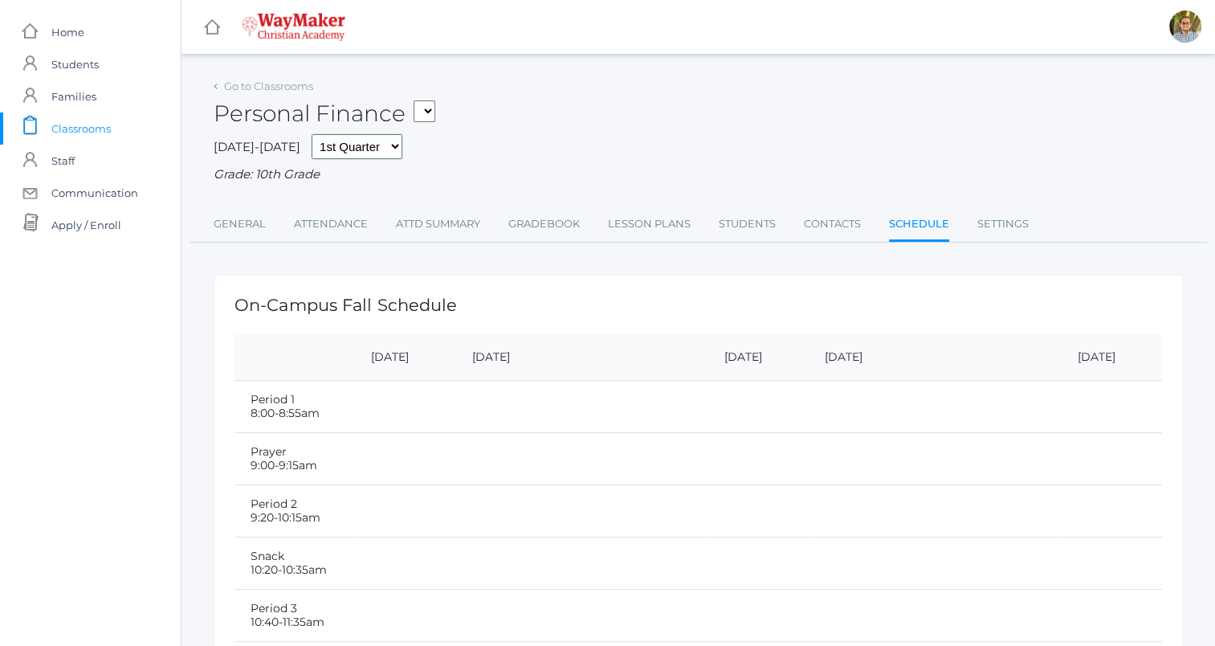
click at [334, 151] on select "1st Quarter 2nd Quarter 3rd Quarter 4th Quarter" at bounding box center [357, 146] width 91 height 25
click at [482, 177] on div "Grade: 10th Grade" at bounding box center [698, 174] width 969 height 18
click at [1002, 229] on link "Settings" at bounding box center [1002, 224] width 51 height 32
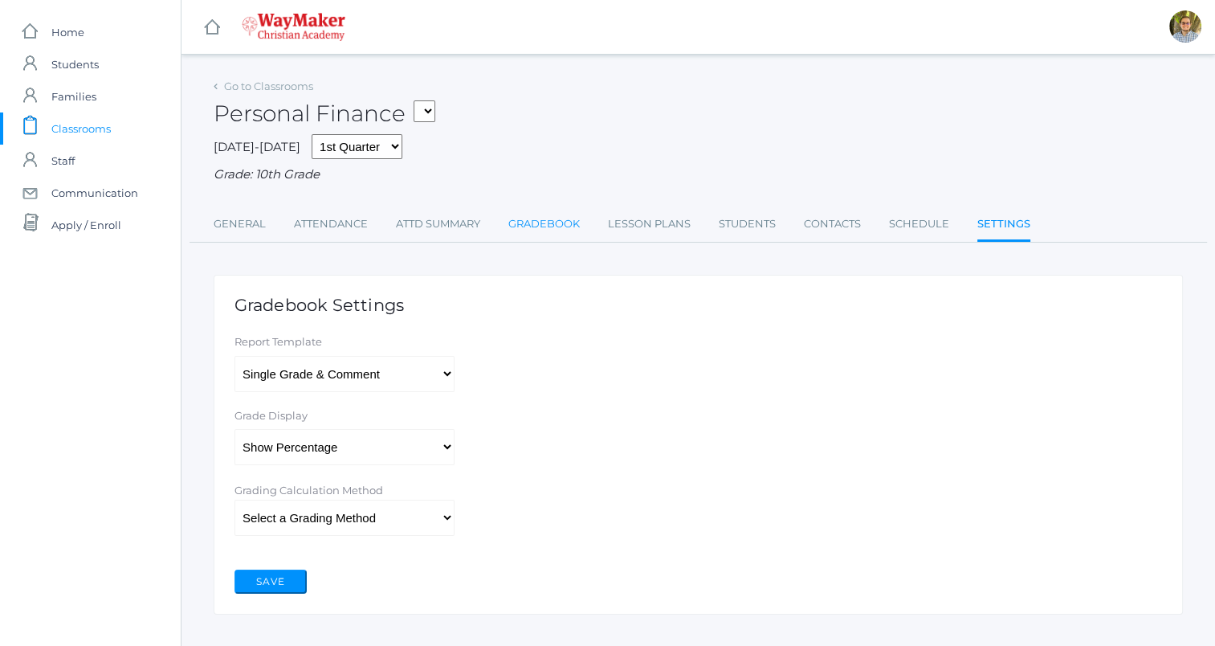
click at [533, 228] on link "Gradebook" at bounding box center [543, 224] width 71 height 32
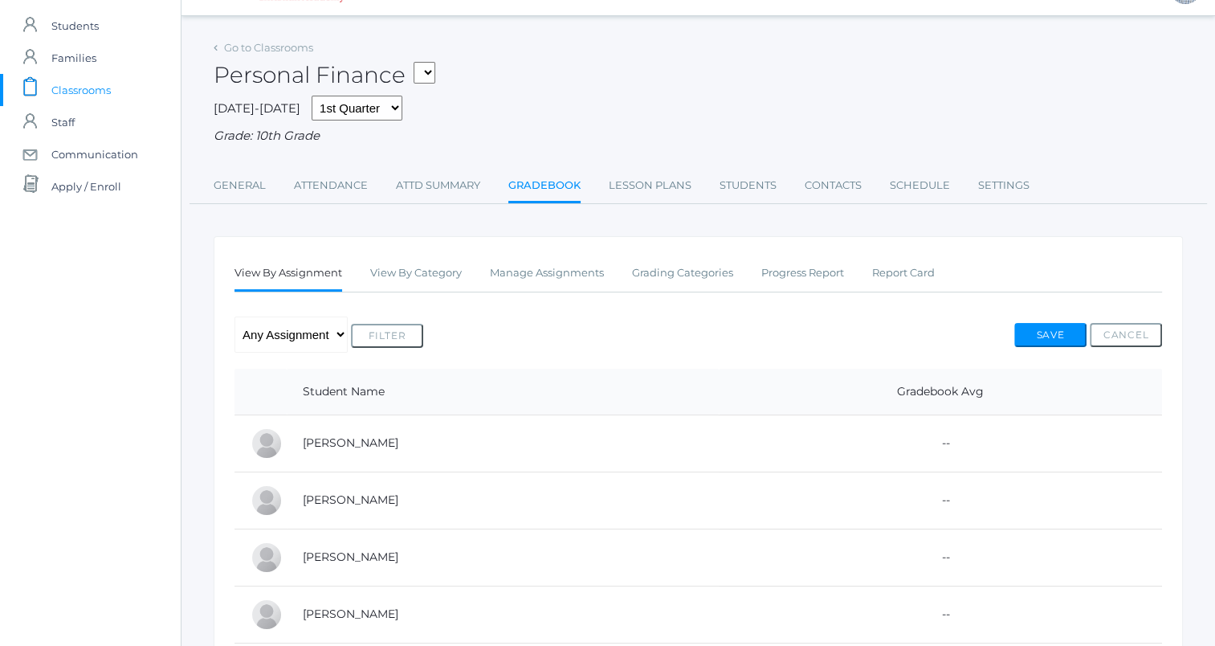
scroll to position [41, 0]
click at [679, 269] on link "Grading Categories" at bounding box center [682, 271] width 101 height 32
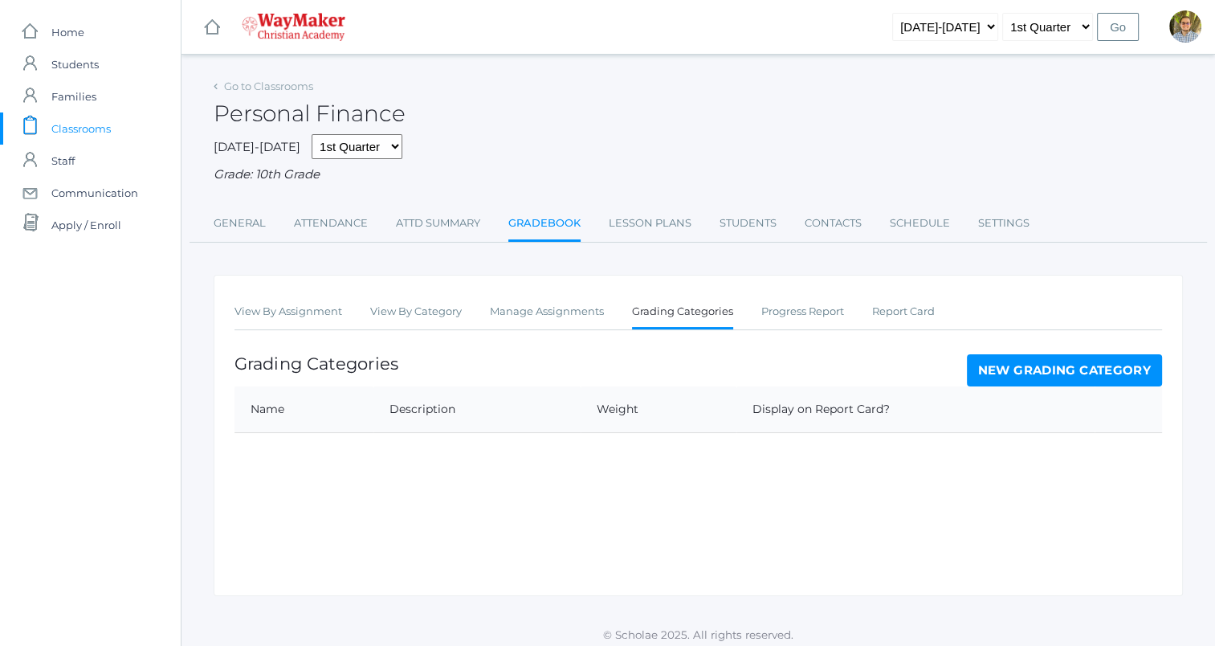
scroll to position [9, 0]
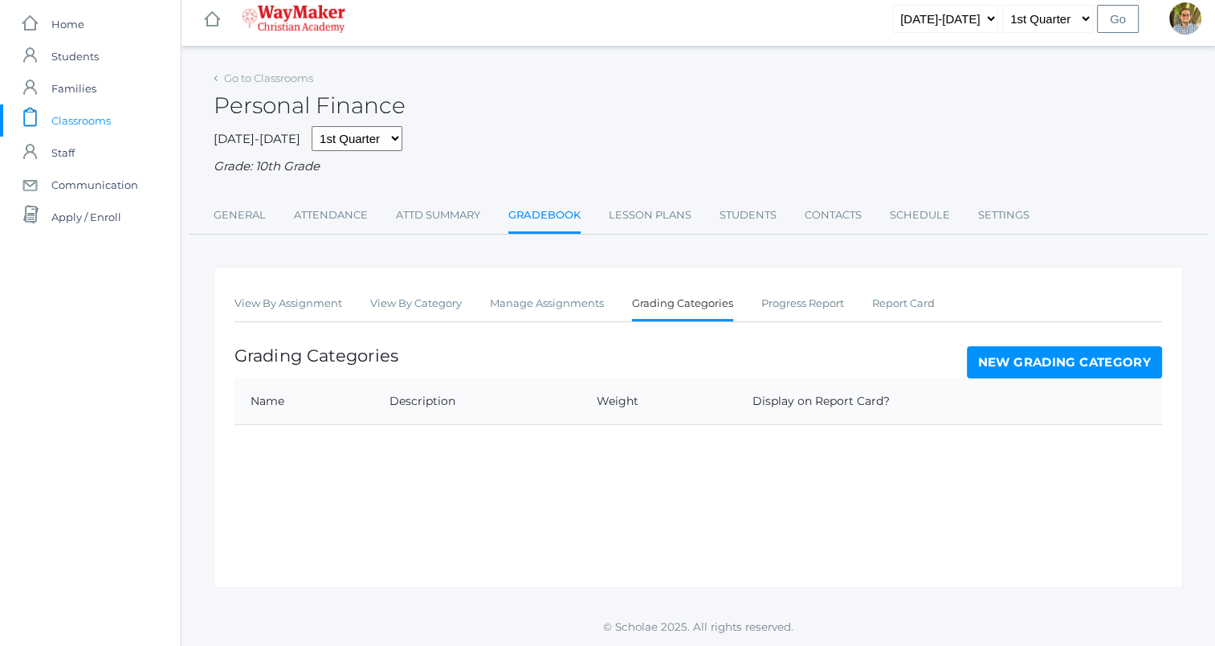
click at [1063, 363] on link "New Grading Category" at bounding box center [1065, 362] width 196 height 32
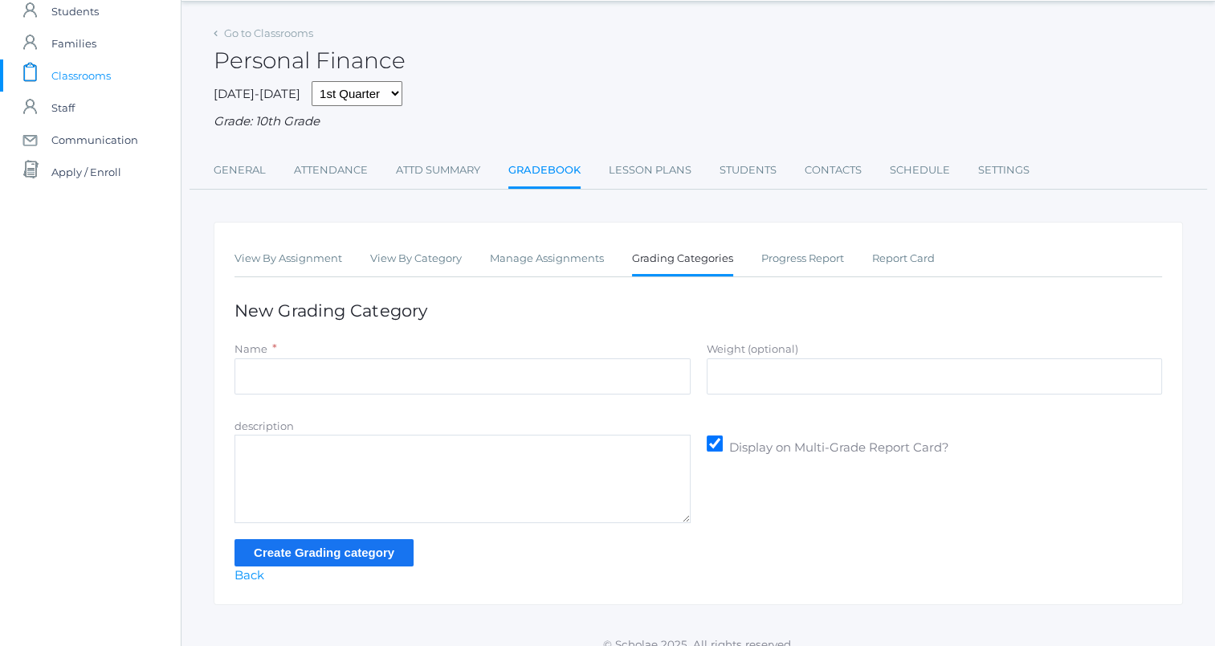
scroll to position [71, 0]
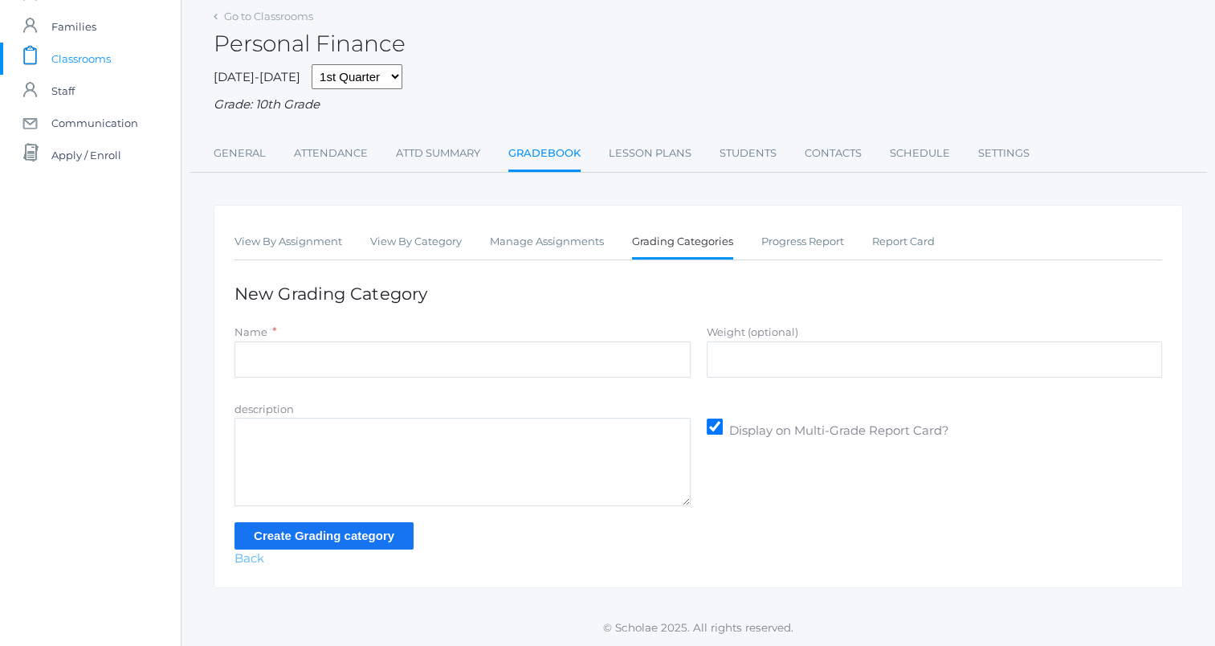
click at [251, 558] on link "Back" at bounding box center [249, 557] width 30 height 15
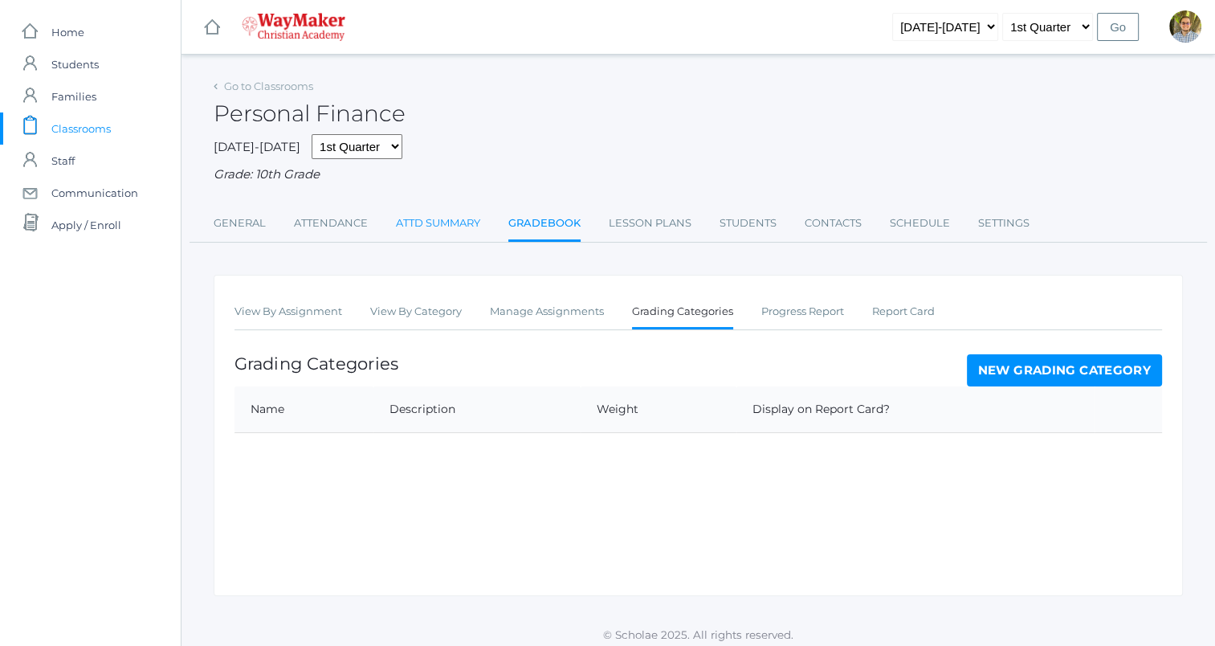
click at [453, 222] on link "Attd Summary" at bounding box center [438, 223] width 84 height 32
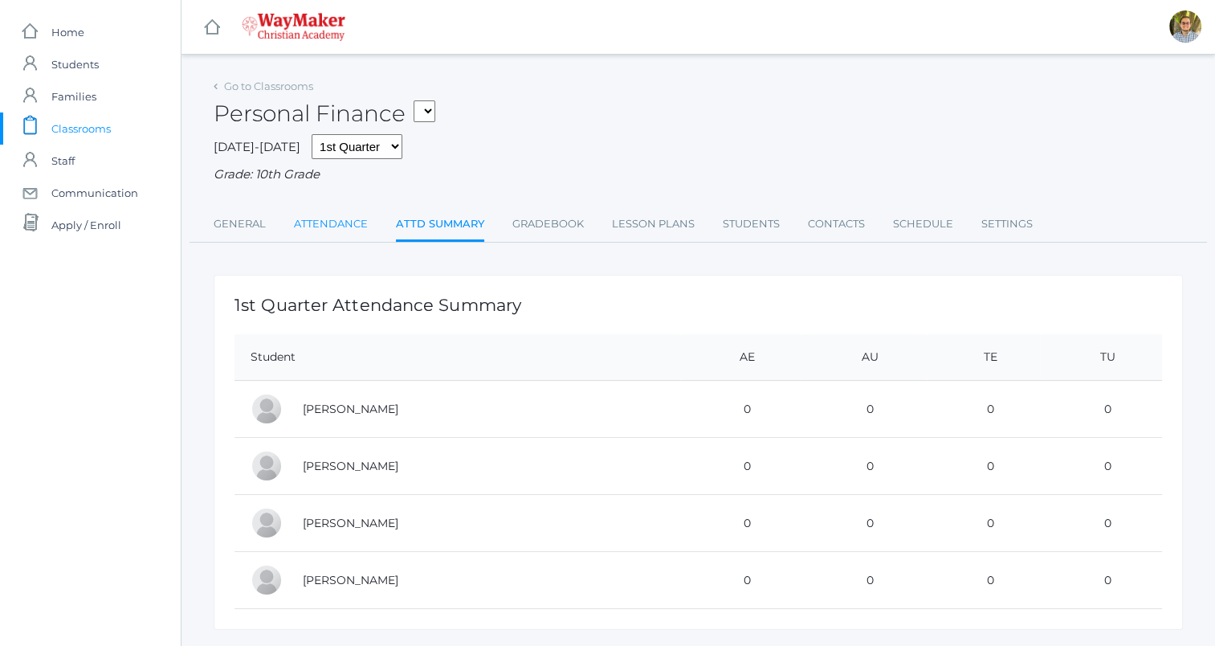
click at [342, 232] on link "Attendance" at bounding box center [331, 224] width 74 height 32
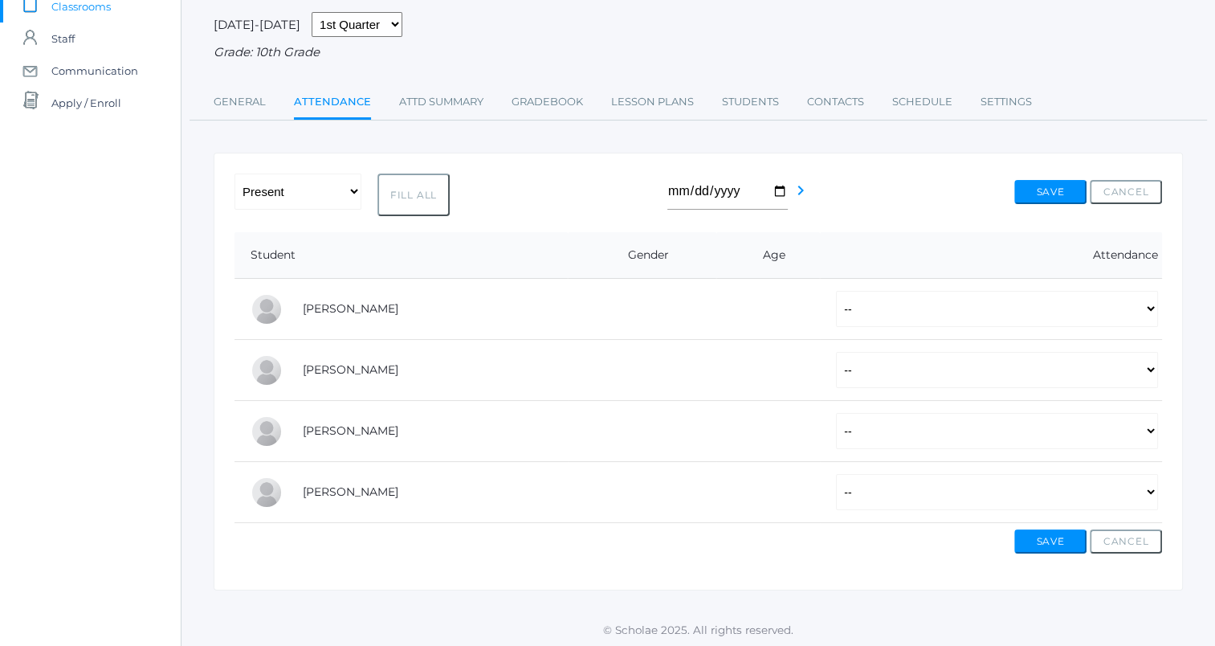
scroll to position [124, 0]
click at [466, 110] on link "Attd Summary" at bounding box center [441, 100] width 84 height 32
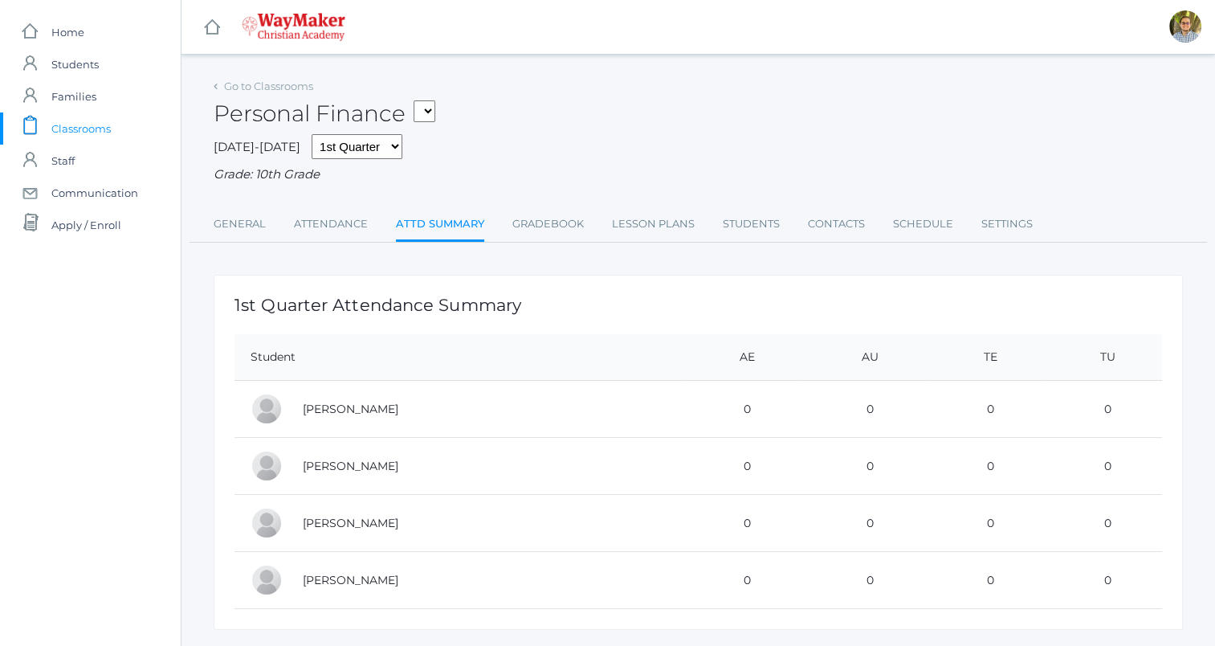
click at [369, 223] on ul "General Attendance Attd Summary Gradebook Lesson Plans Students Contacts Schedu…" at bounding box center [698, 225] width 969 height 35
click at [354, 227] on link "Attendance" at bounding box center [331, 224] width 74 height 32
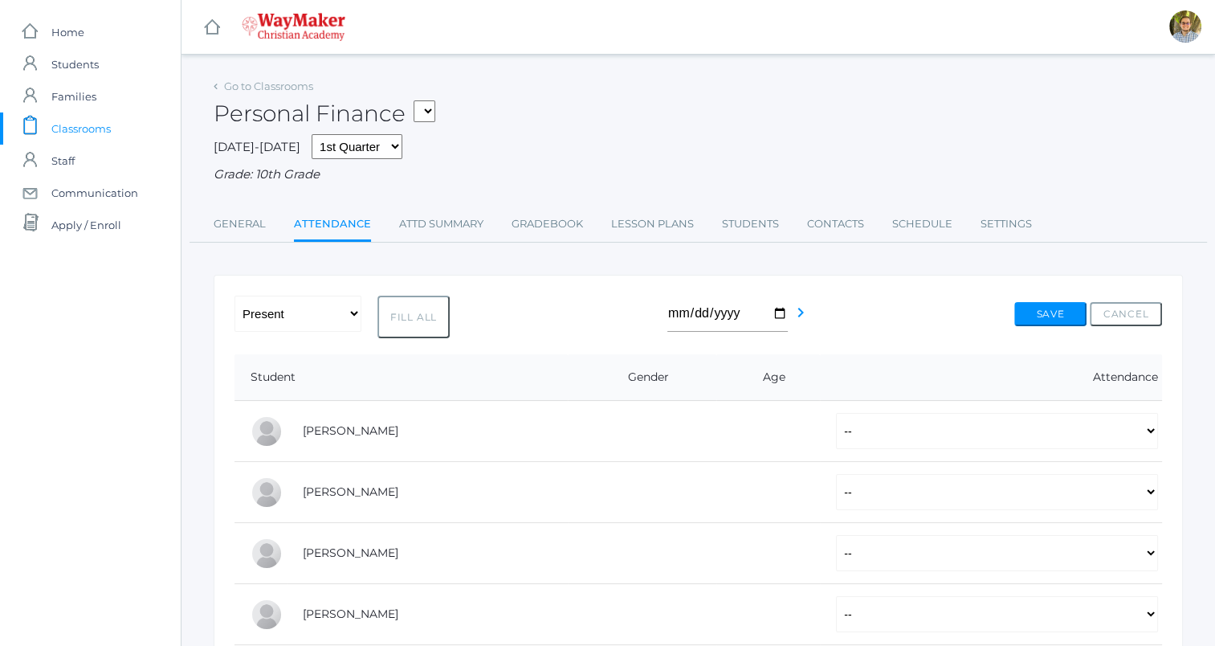
scroll to position [53, 0]
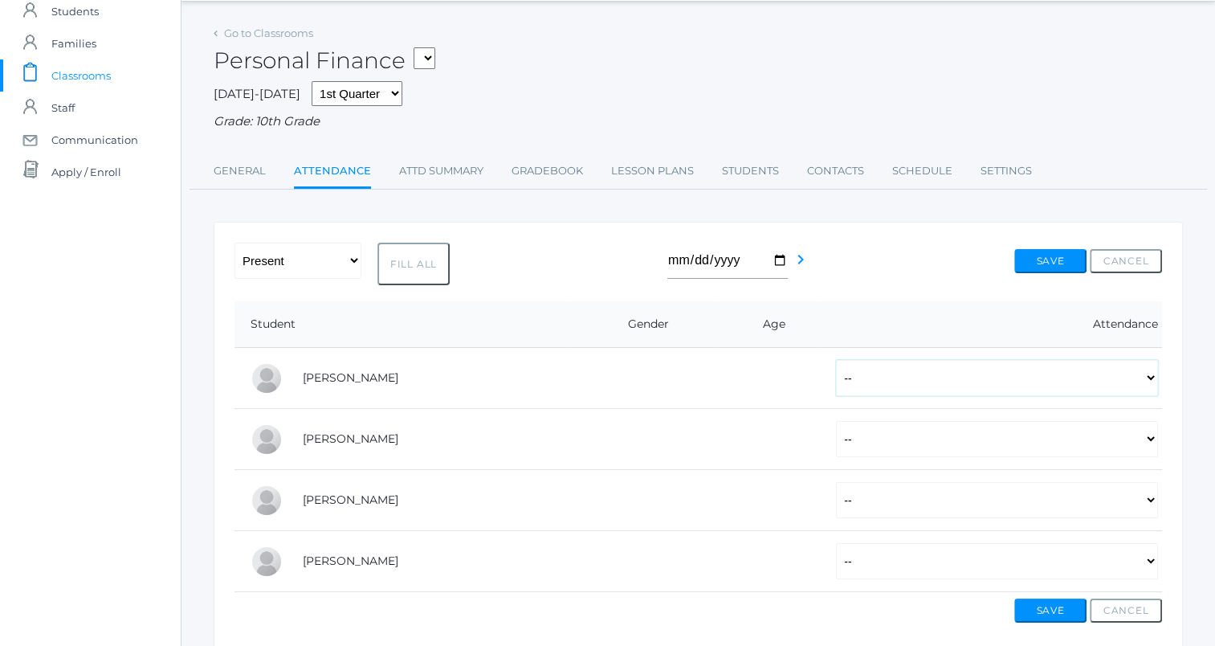
click at [868, 379] on select "-- Present Tardy Excused Tardy Unexcused Absent Excused Absent Unexcused" at bounding box center [997, 378] width 322 height 36
click at [915, 332] on th "Attendance" at bounding box center [991, 324] width 342 height 47
click at [854, 173] on link "Contacts" at bounding box center [835, 171] width 57 height 32
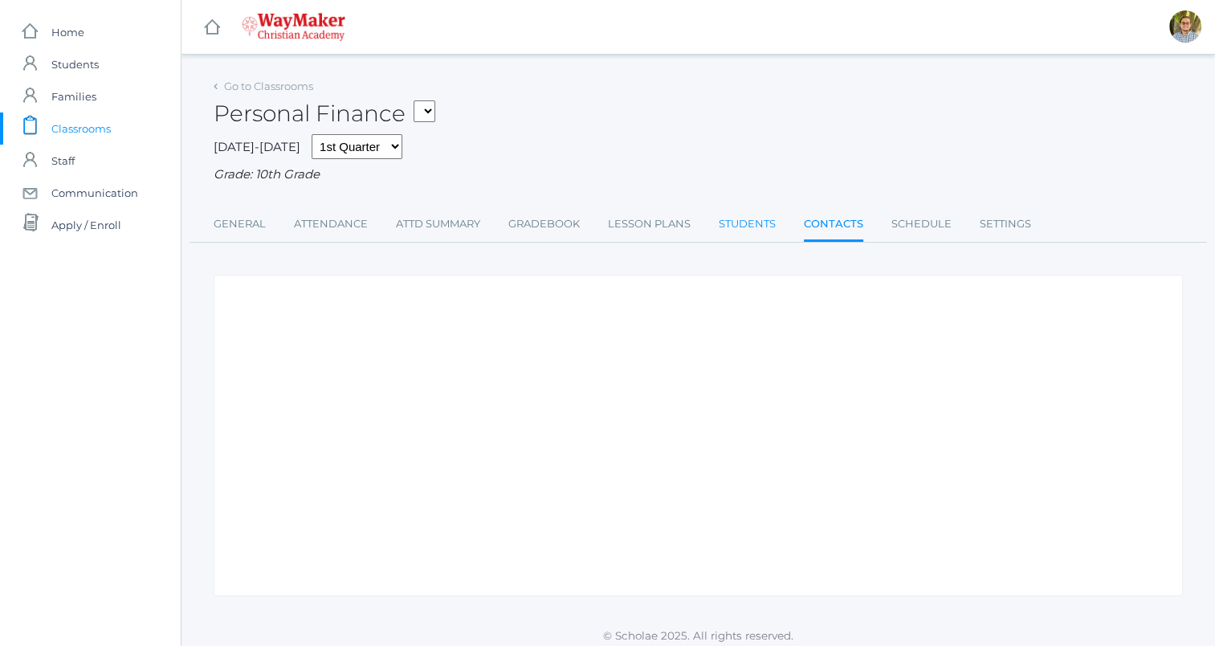
click at [756, 218] on link "Students" at bounding box center [747, 224] width 57 height 32
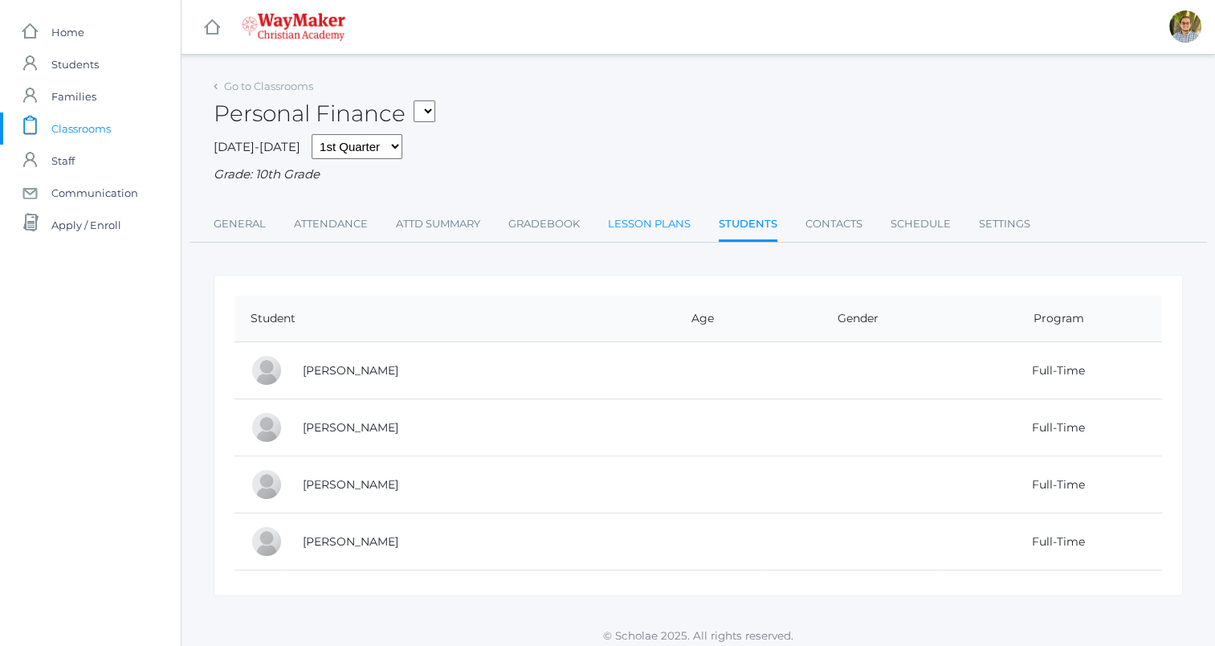
click at [666, 222] on link "Lesson Plans" at bounding box center [649, 224] width 83 height 32
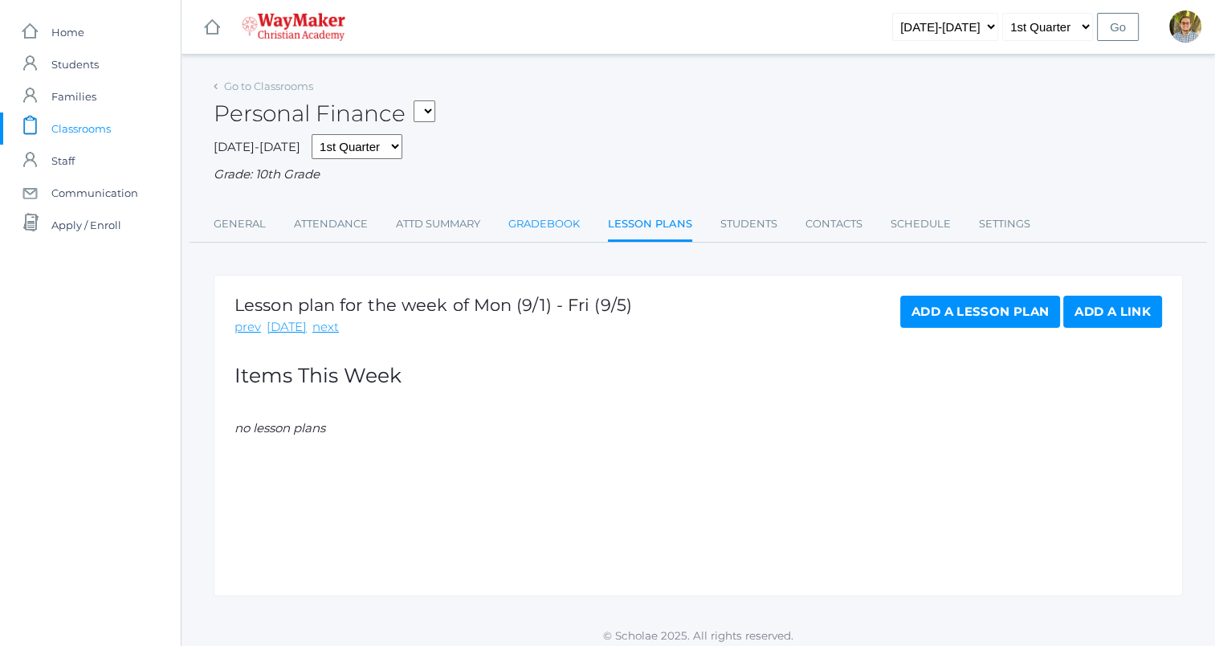
click at [542, 222] on link "Gradebook" at bounding box center [543, 224] width 71 height 32
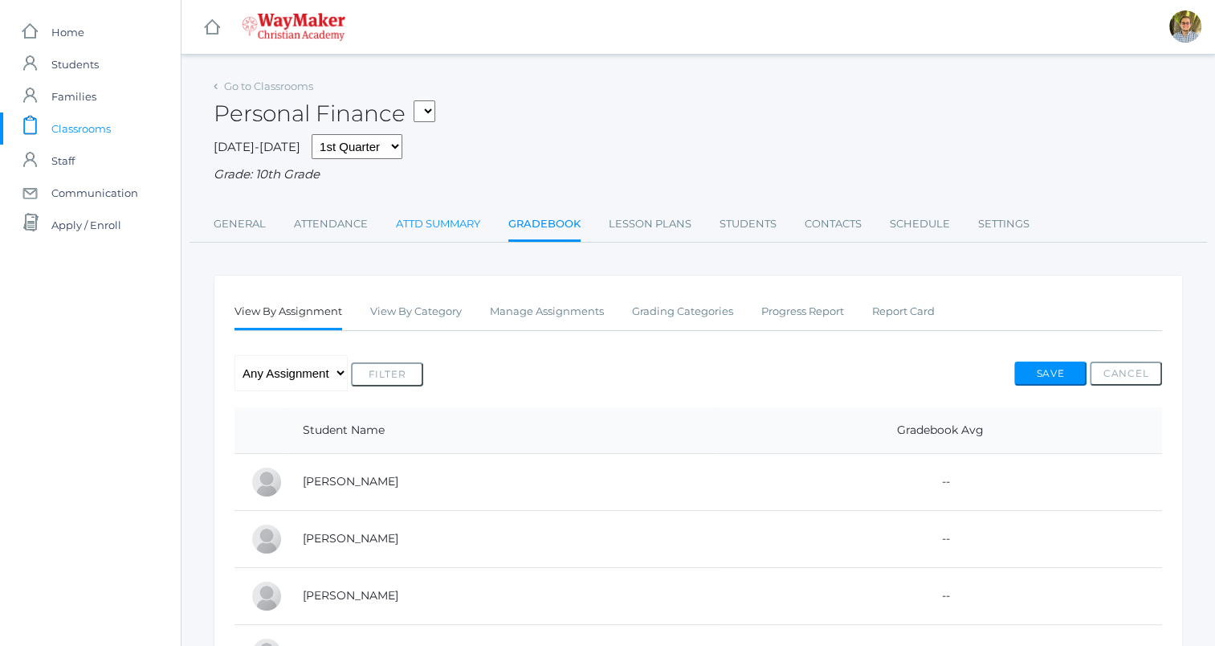
click at [459, 224] on link "Attd Summary" at bounding box center [438, 224] width 84 height 32
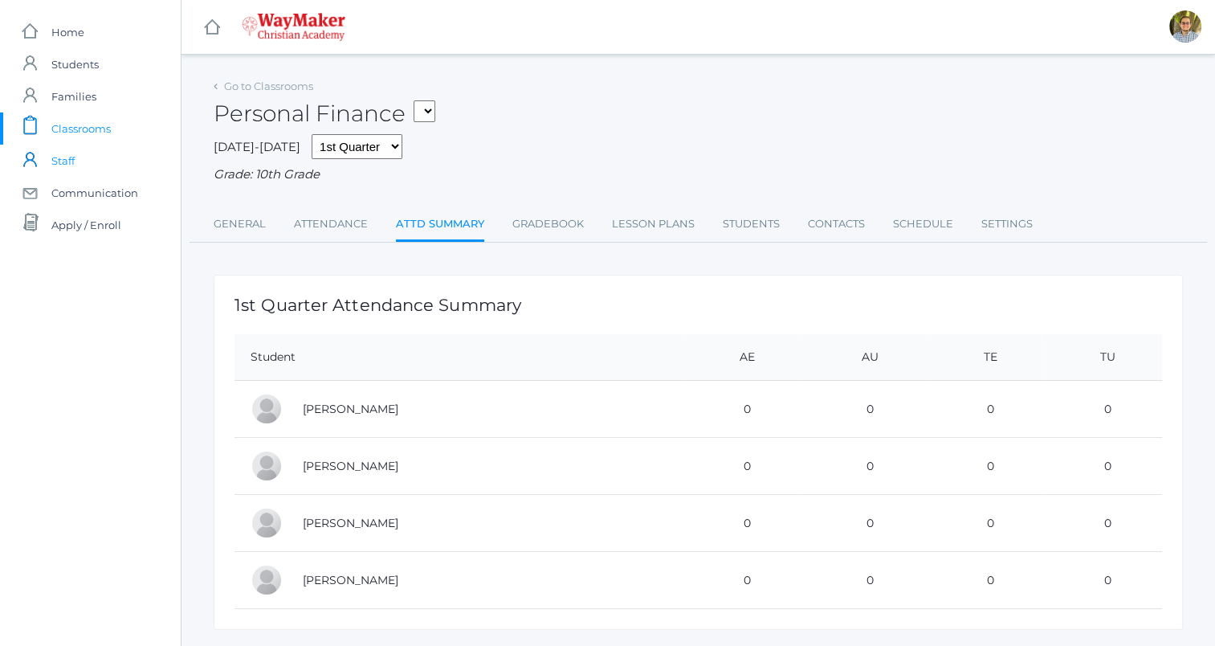
click at [88, 162] on link "icons/user/plain Created with Sketch. Staff" at bounding box center [90, 161] width 181 height 32
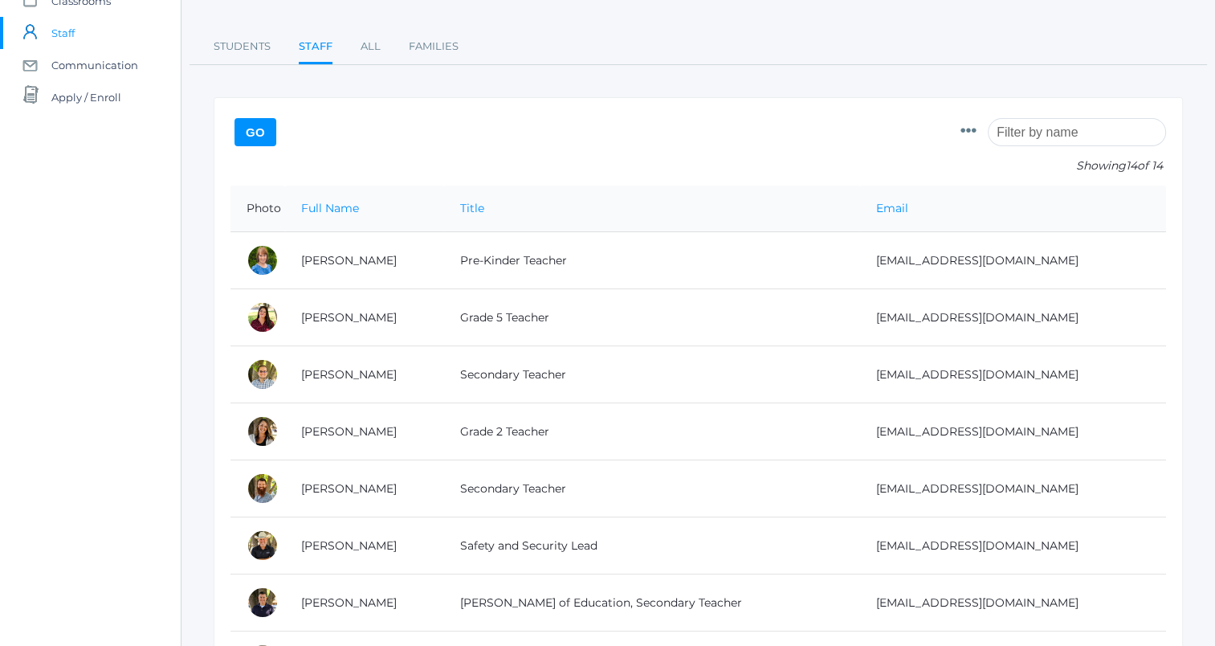
scroll to position [132, 0]
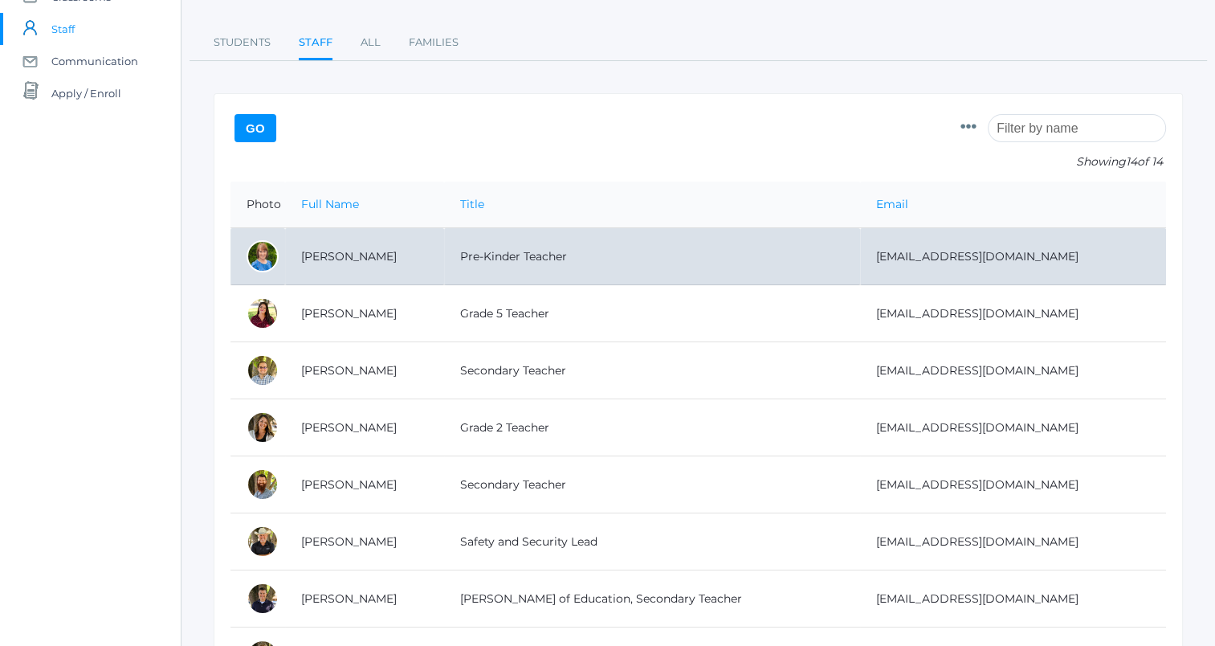
click at [894, 255] on td "catkisson@waymakerchristian.com" at bounding box center [1013, 256] width 306 height 57
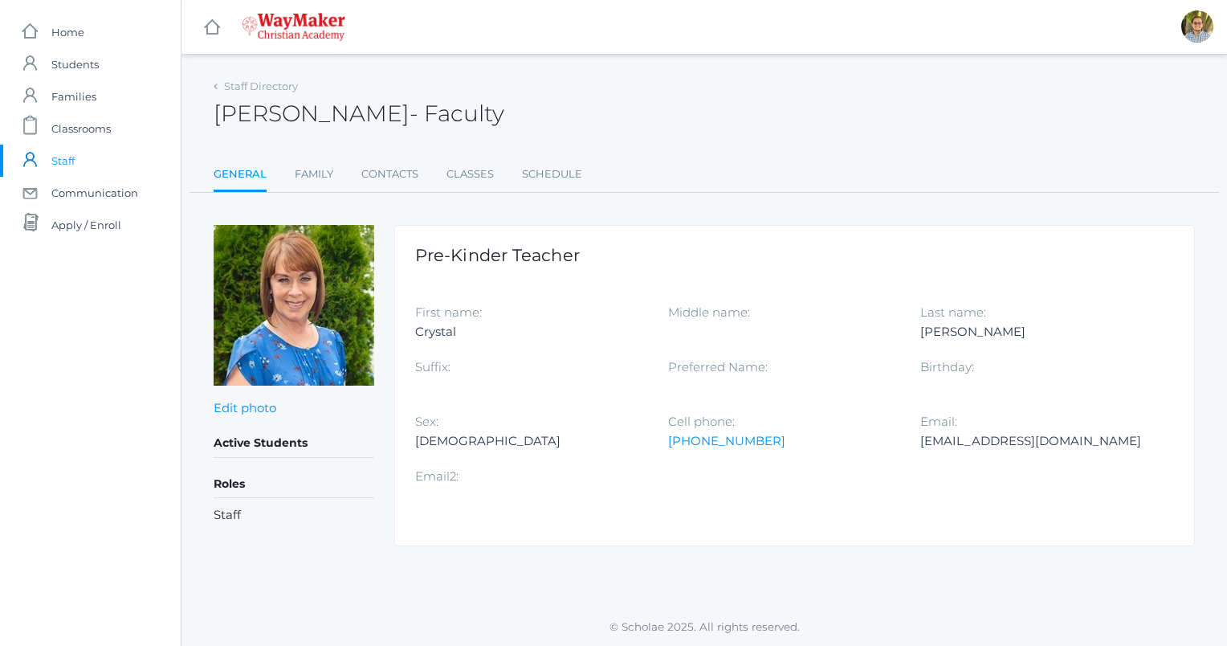
click at [997, 442] on div "[EMAIL_ADDRESS][DOMAIN_NAME]" at bounding box center [1034, 440] width 229 height 19
click at [102, 184] on span "Communication" at bounding box center [94, 193] width 87 height 32
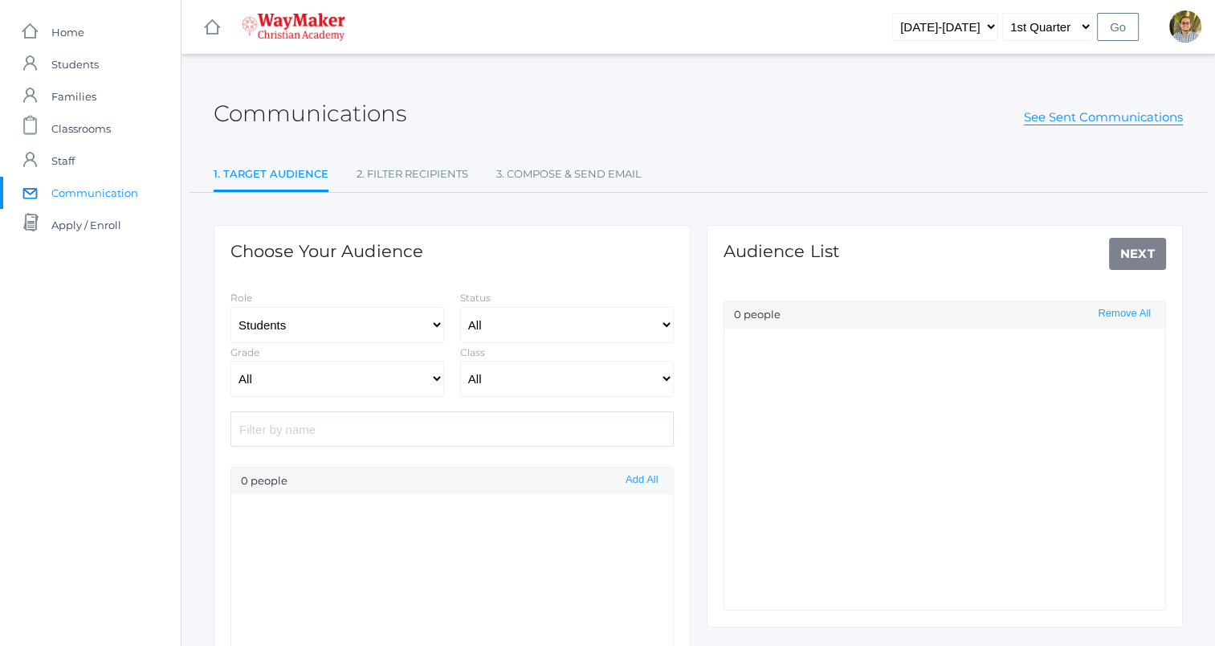
select select "Enrolled"
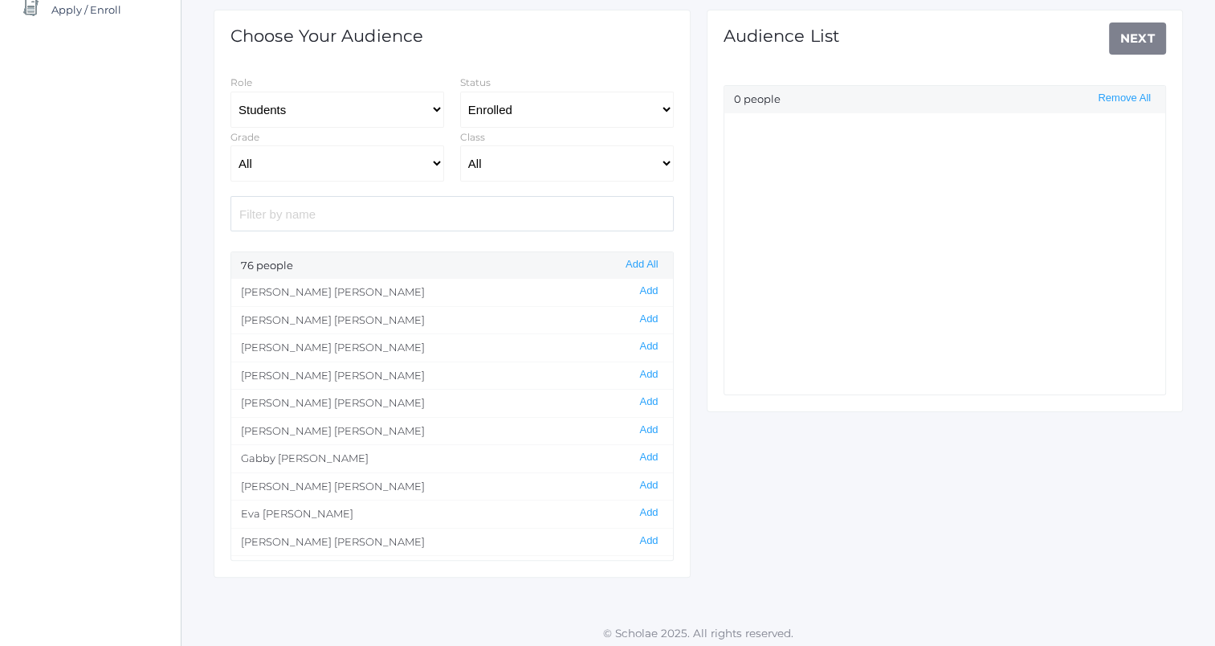
scroll to position [219, 0]
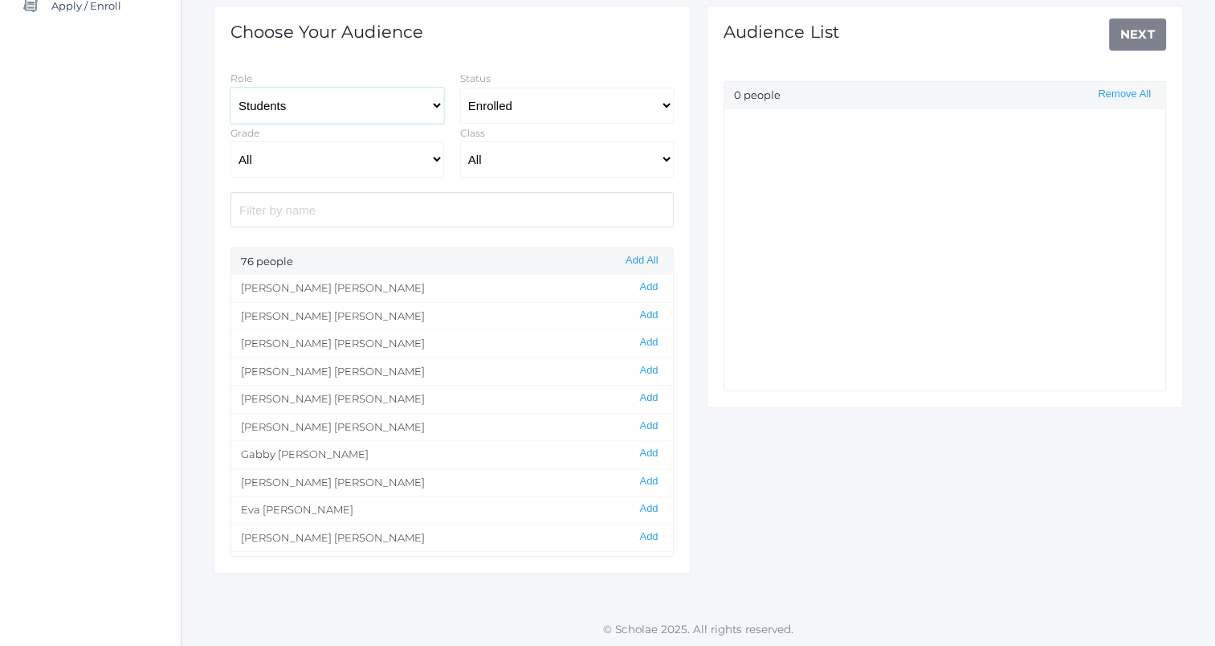
click at [430, 103] on select "Students Staff" at bounding box center [337, 106] width 214 height 36
click at [397, 62] on div "Choose Your Audience Role Students Staff Status All Enrolled Grade All Elementa…" at bounding box center [452, 290] width 477 height 568
click at [405, 99] on select "Students Staff" at bounding box center [337, 106] width 214 height 36
click at [392, 57] on div "Choose Your Audience Role Students Staff Status All Enrolled Grade All Elementa…" at bounding box center [452, 290] width 477 height 568
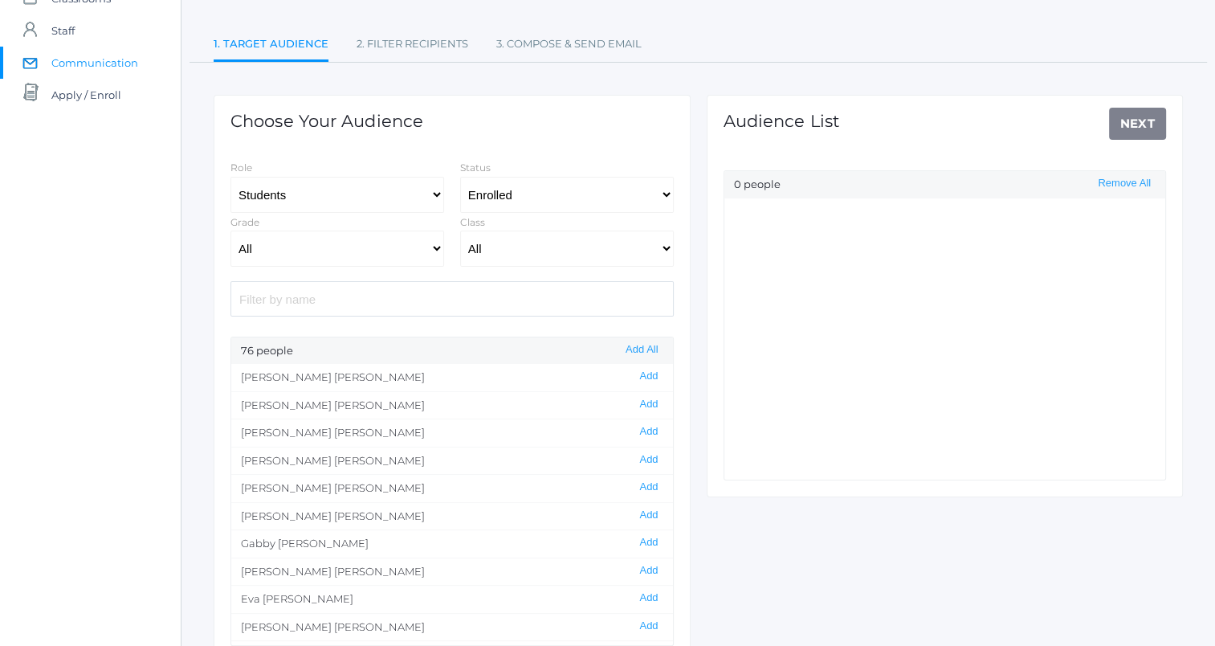
scroll to position [129, 0]
click at [501, 192] on select "All Enrolled" at bounding box center [567, 195] width 214 height 36
click at [549, 161] on div "Status All Enrolled" at bounding box center [567, 186] width 230 height 55
click at [554, 188] on select "All Enrolled" at bounding box center [567, 195] width 214 height 36
click at [586, 110] on div "Choose Your Audience Role Students Staff Status All Enrolled Grade All Elementa…" at bounding box center [452, 380] width 477 height 568
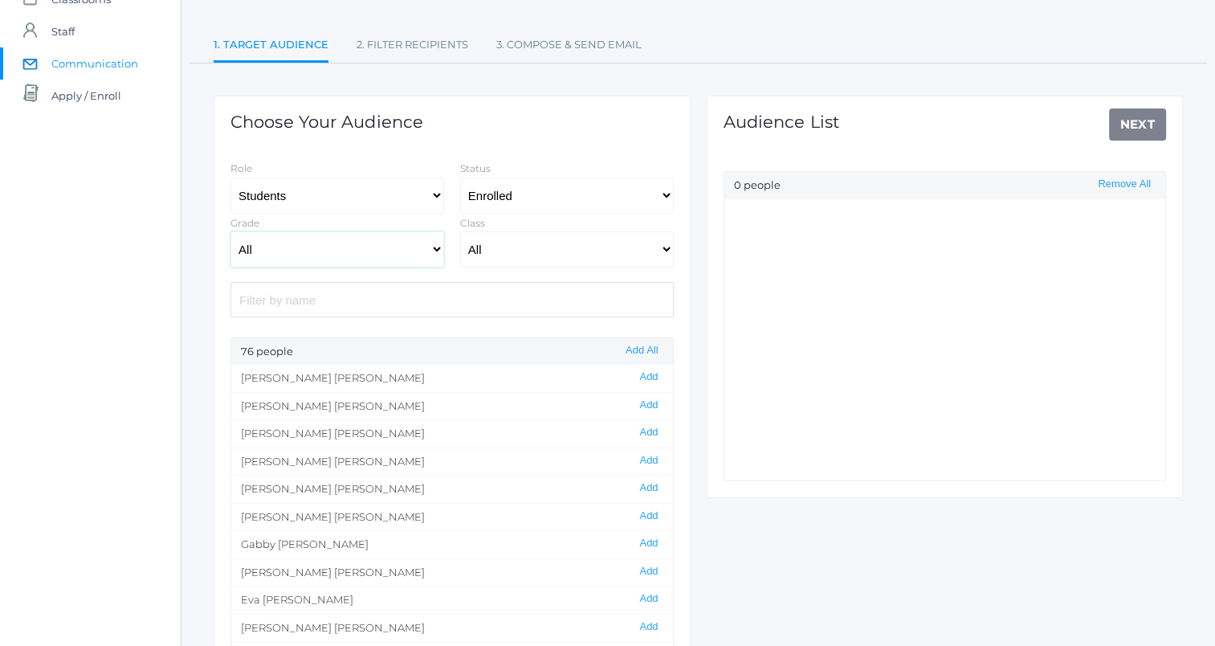
click at [361, 244] on select "All Elementary - Pre-K - Kindergarten - 1st Grade - 2nd Grade - 3rd Grade - 4th…" at bounding box center [337, 249] width 214 height 36
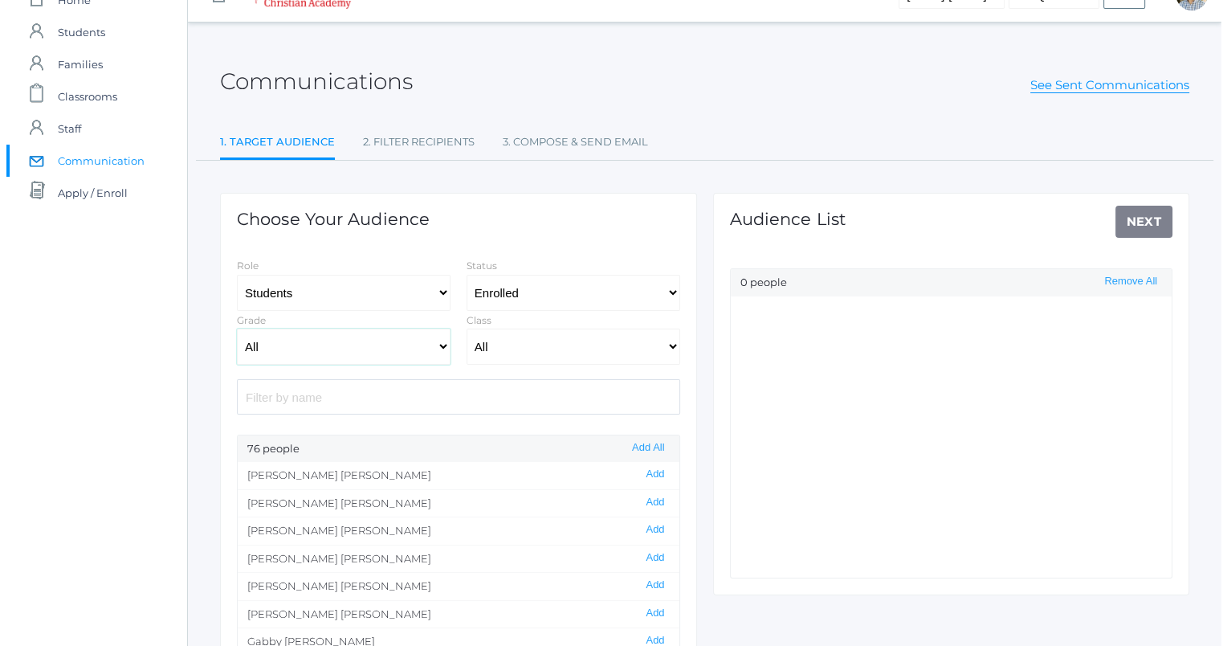
scroll to position [0, 0]
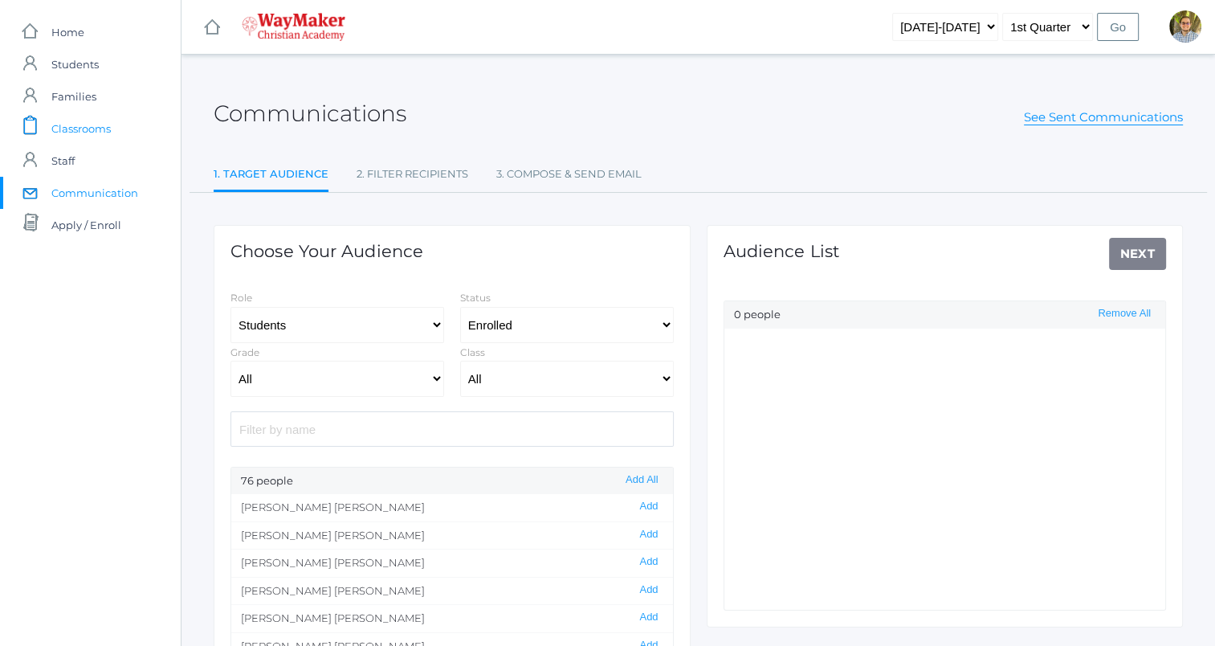
click at [91, 126] on span "Classrooms" at bounding box center [80, 128] width 59 height 32
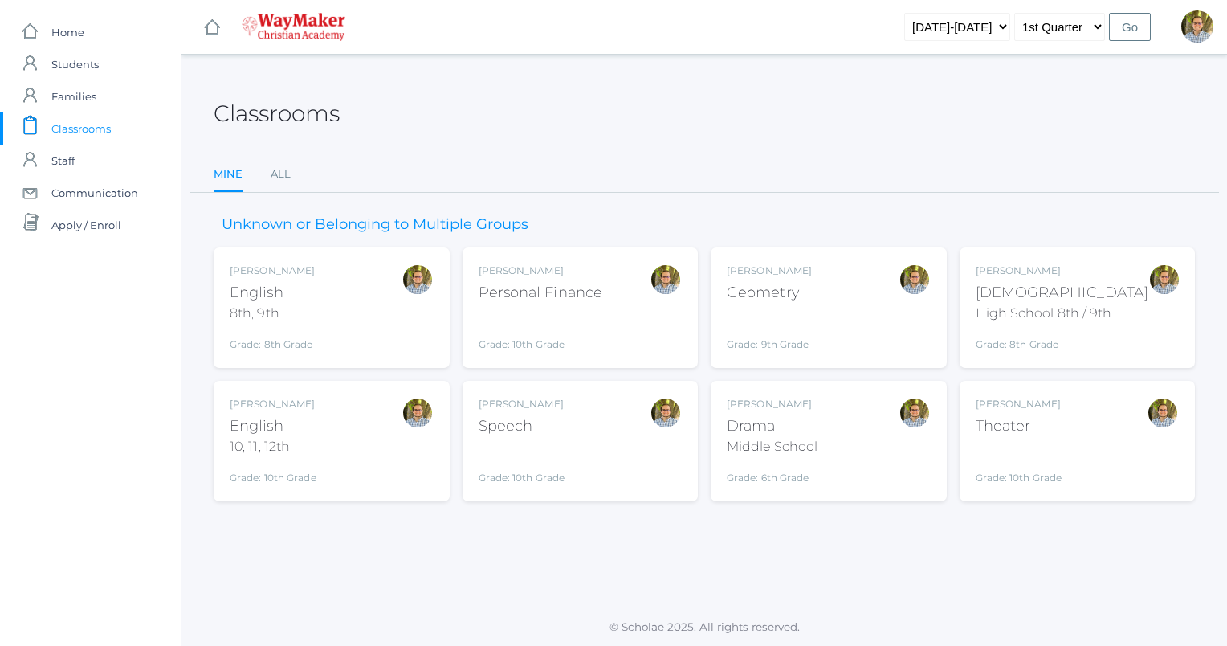
click at [375, 325] on div "Kylen Braileanu English 8th, 9th Grade: 8th Grade 08ENGLISH" at bounding box center [332, 307] width 204 height 88
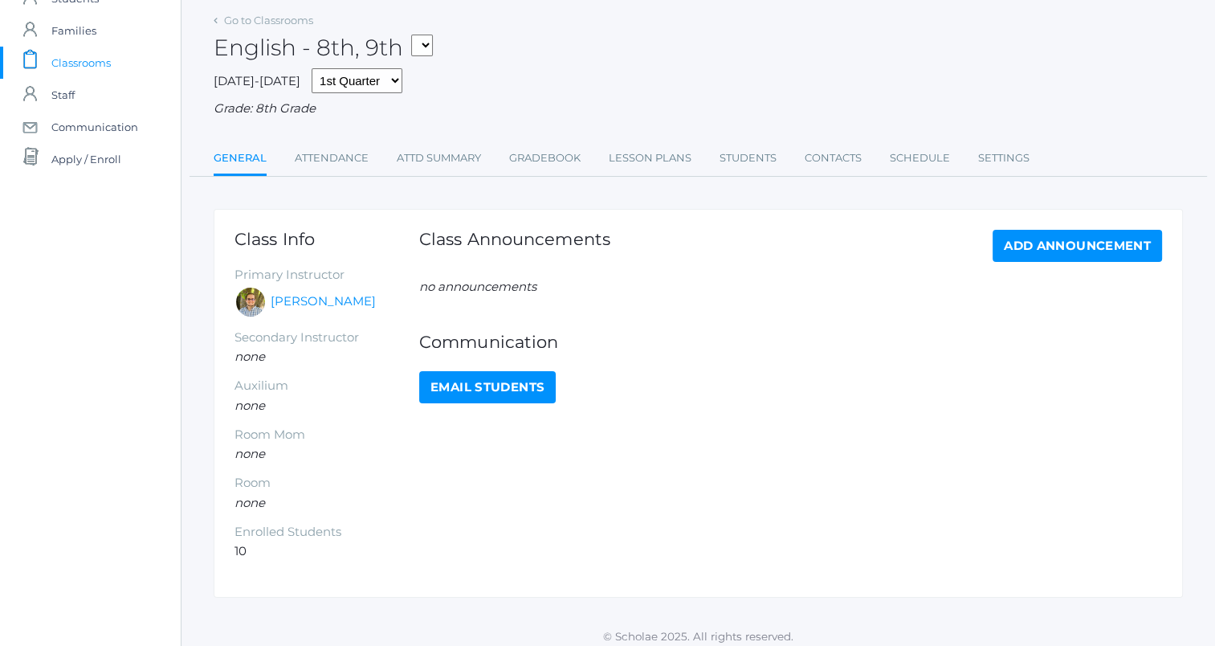
scroll to position [75, 0]
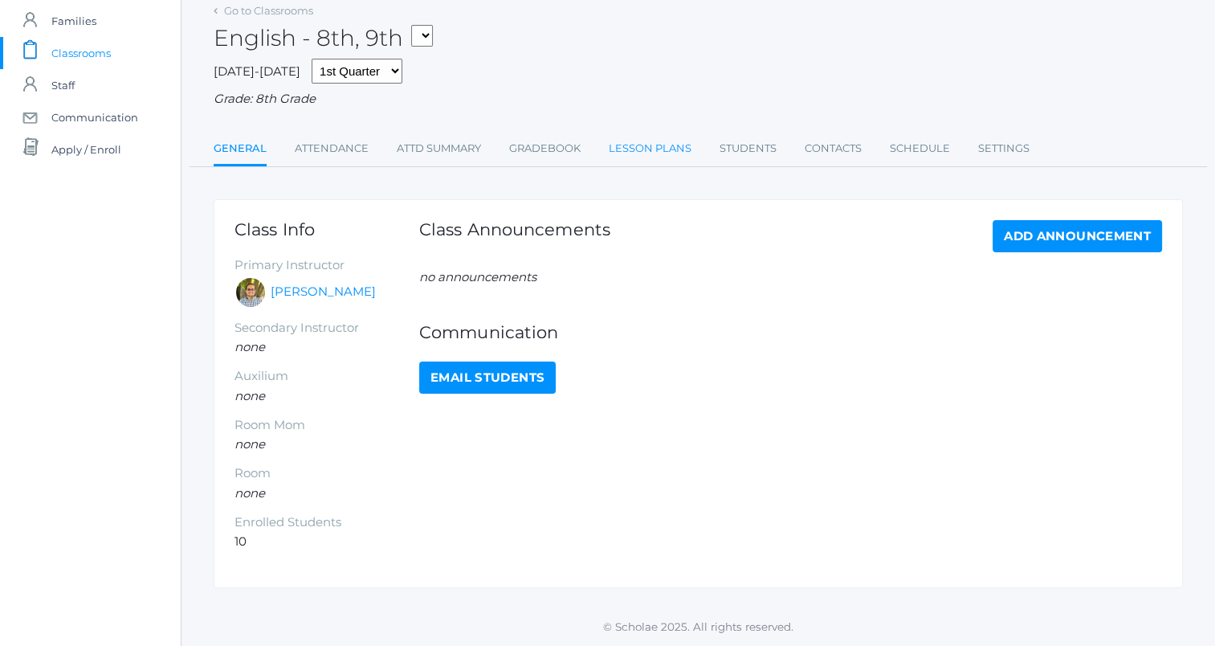
click at [639, 138] on link "Lesson Plans" at bounding box center [650, 148] width 83 height 32
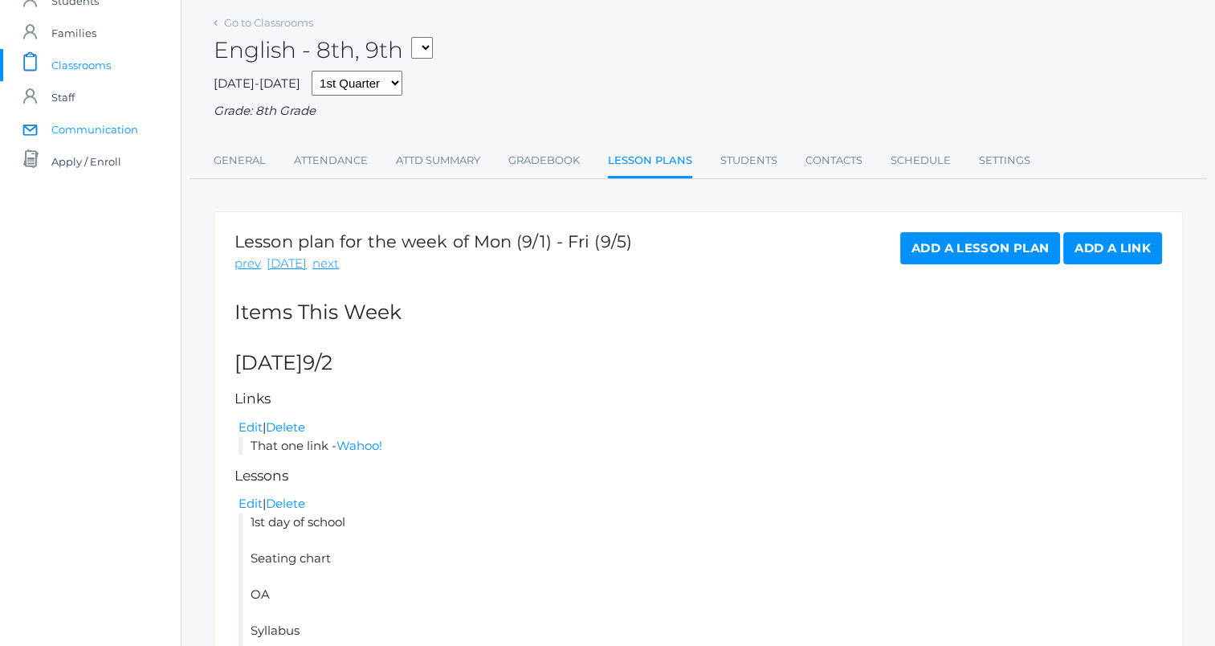
scroll to position [58, 0]
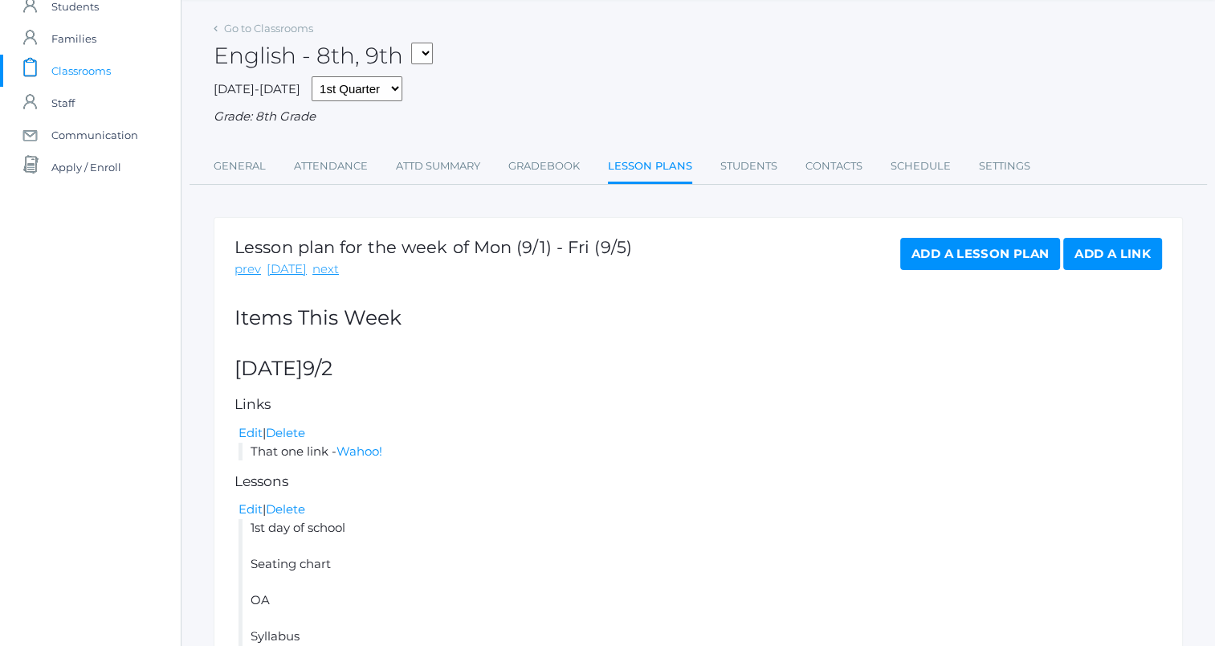
click at [74, 64] on span "Classrooms" at bounding box center [80, 71] width 59 height 32
